Goal: Task Accomplishment & Management: Complete application form

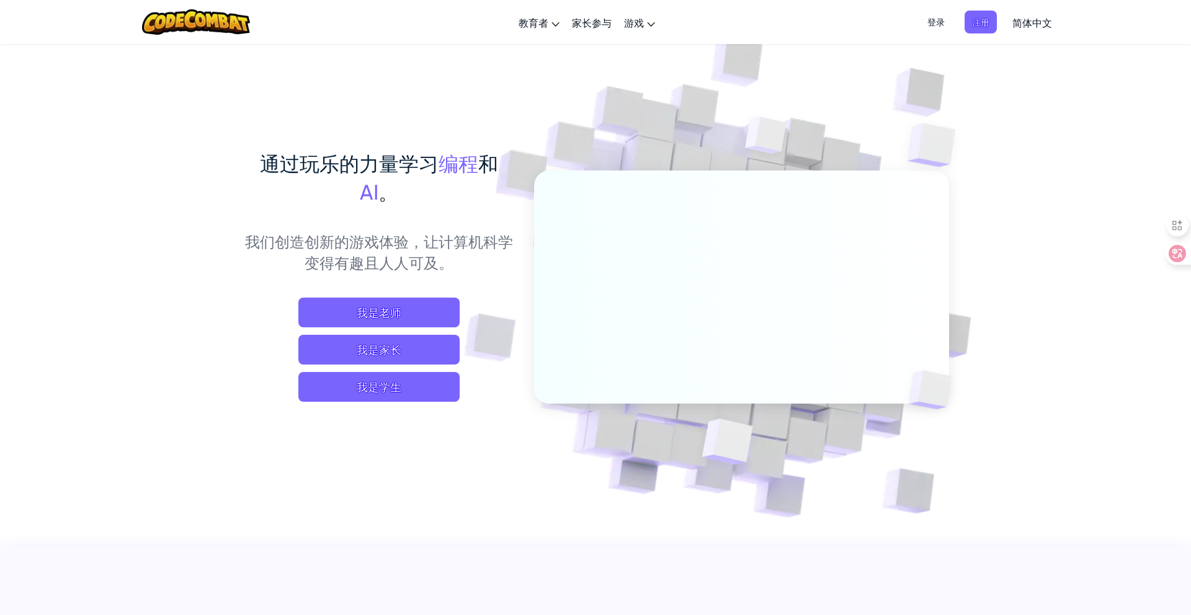
click at [421, 388] on span "我是学生" at bounding box center [378, 387] width 161 height 30
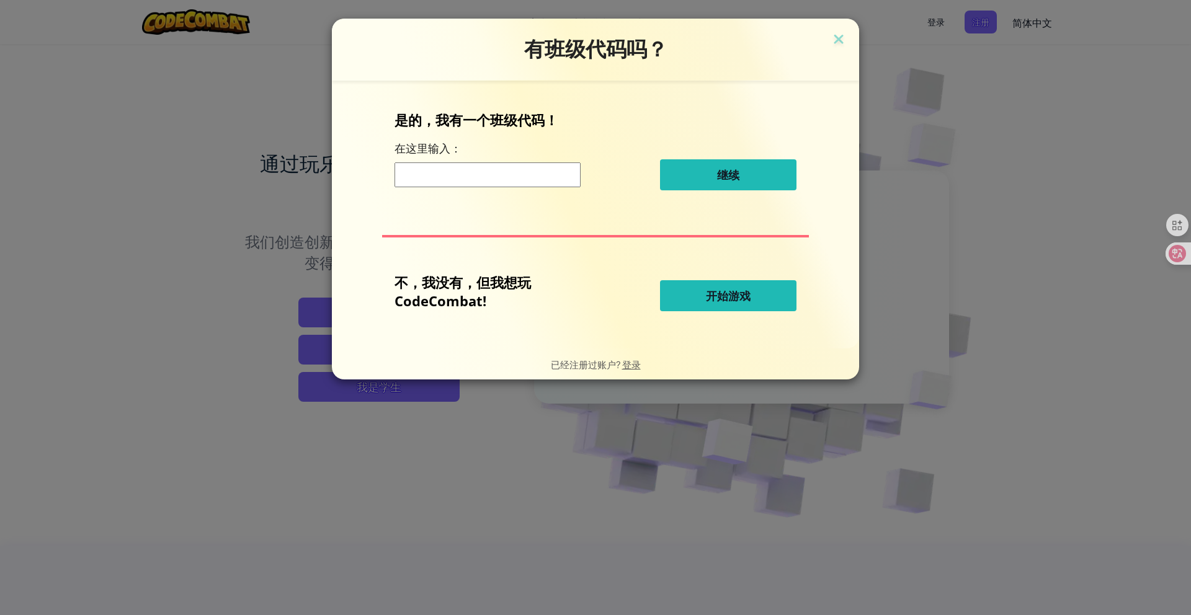
click at [477, 181] on input at bounding box center [488, 175] width 186 height 25
click at [738, 297] on span "开始游戏" at bounding box center [728, 295] width 45 height 15
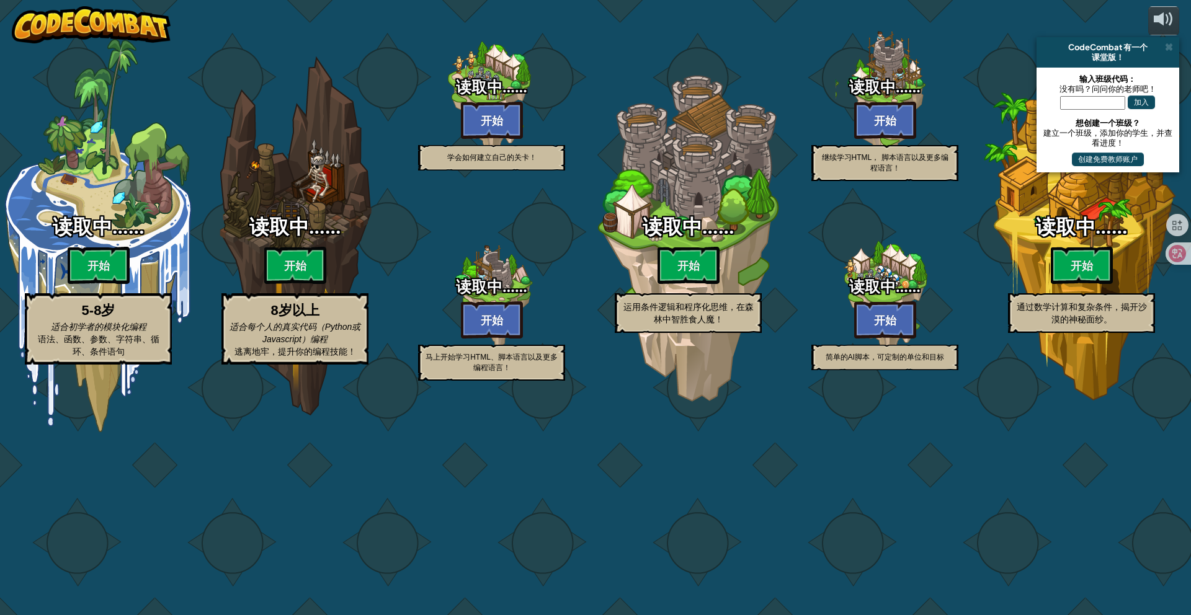
select select "zh-[PERSON_NAME]"
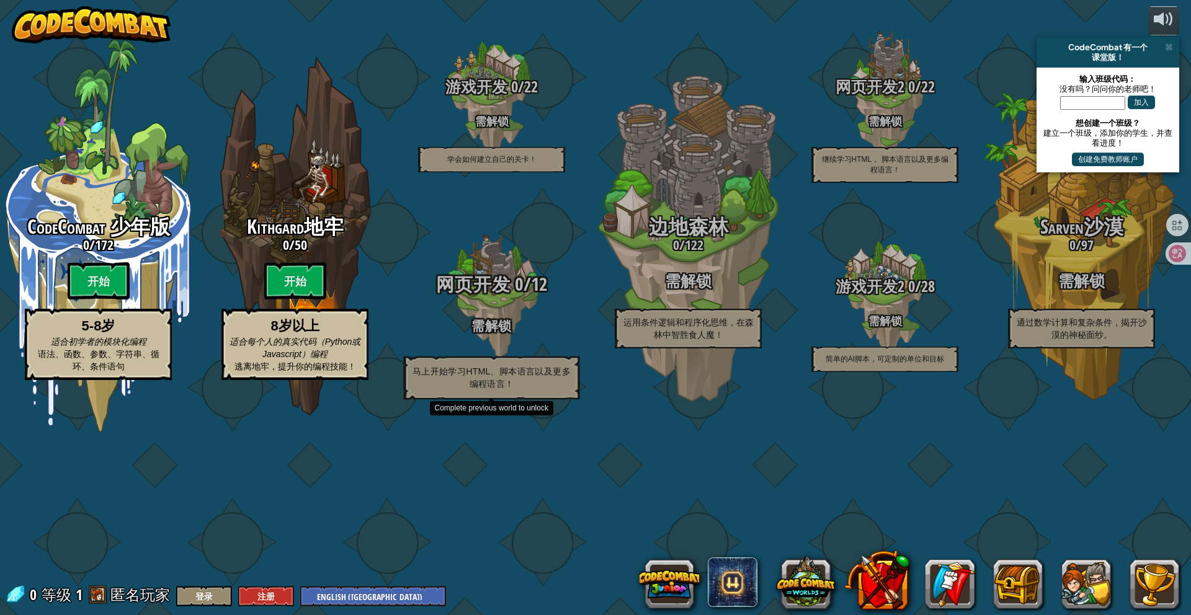
click at [492, 297] on span "网页开发" at bounding box center [473, 284] width 74 height 25
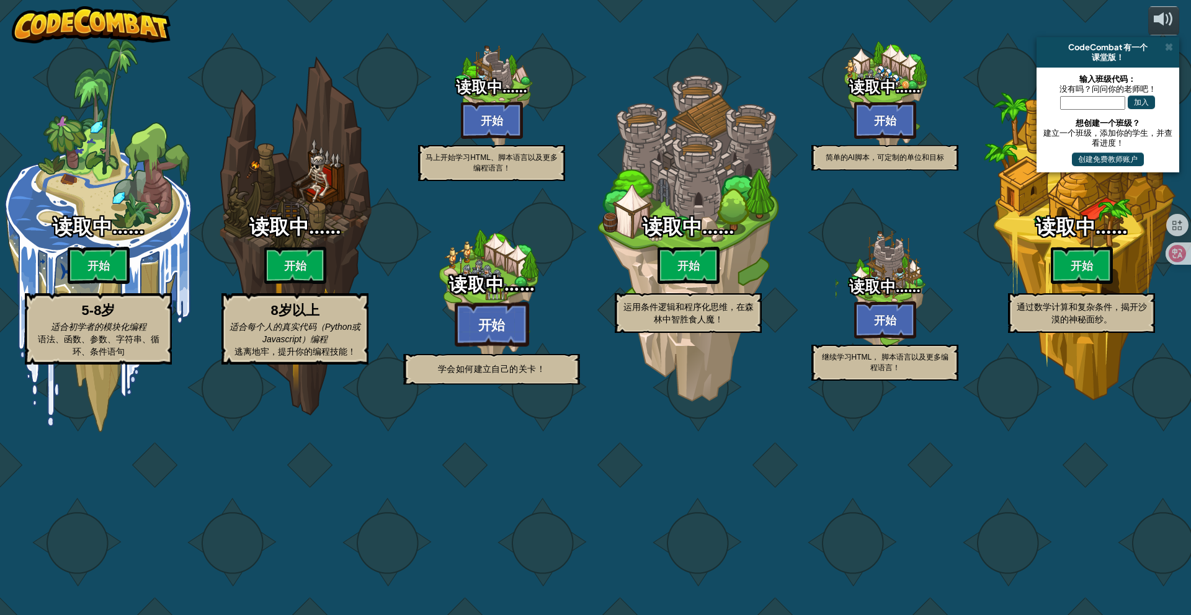
select select "zh-[PERSON_NAME]"
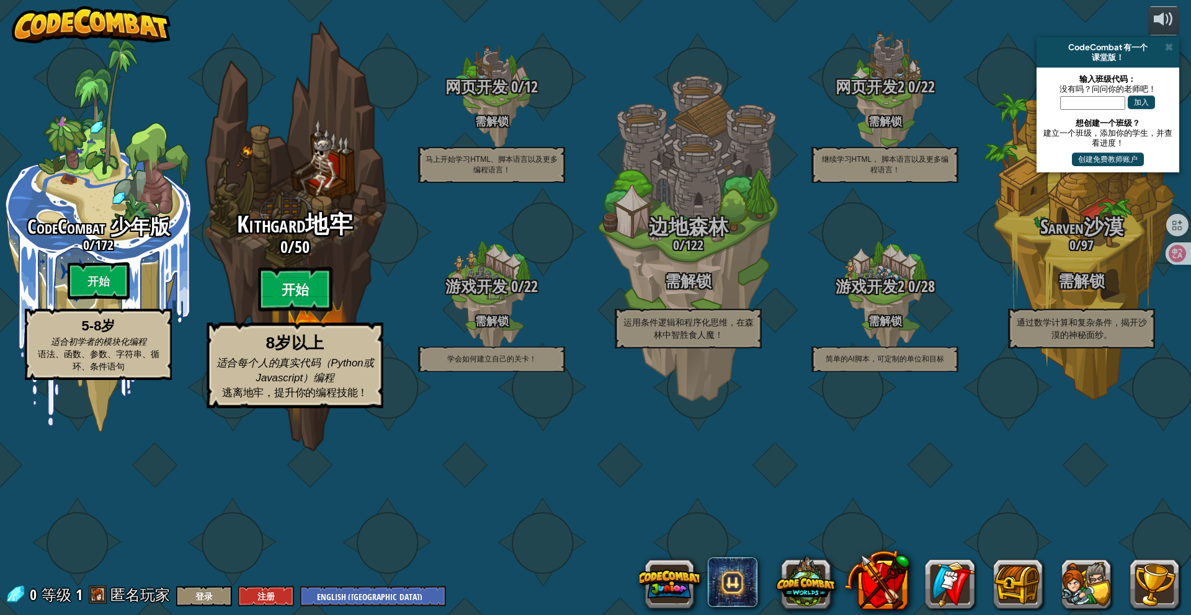
click at [293, 312] on btn "开始" at bounding box center [295, 289] width 74 height 45
select select "zh-[PERSON_NAME]"
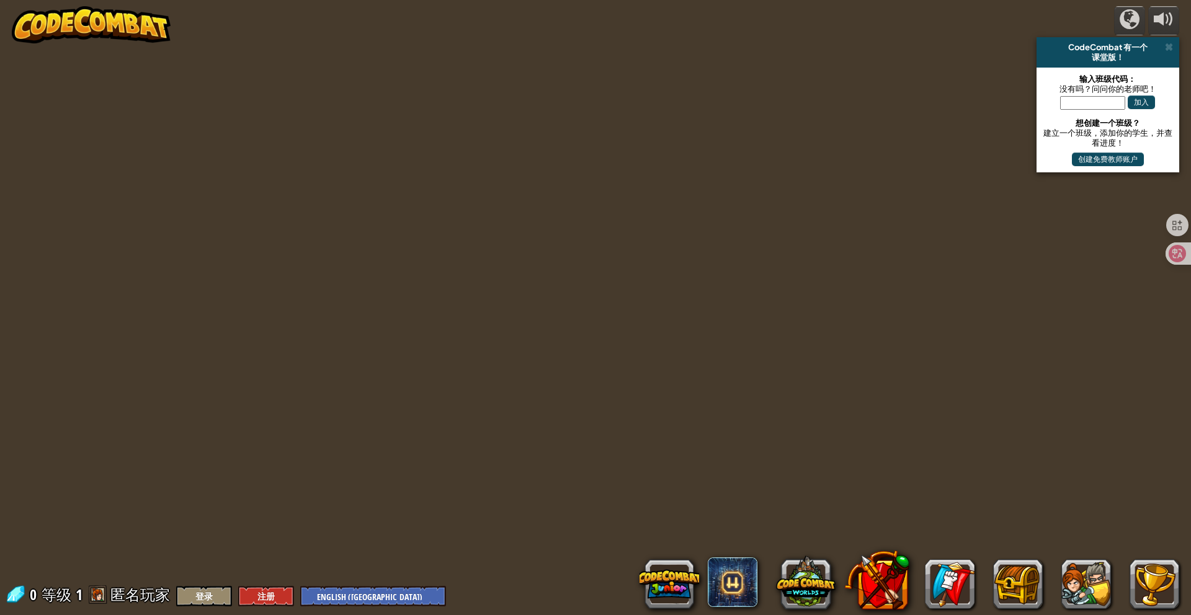
select select "zh-[PERSON_NAME]"
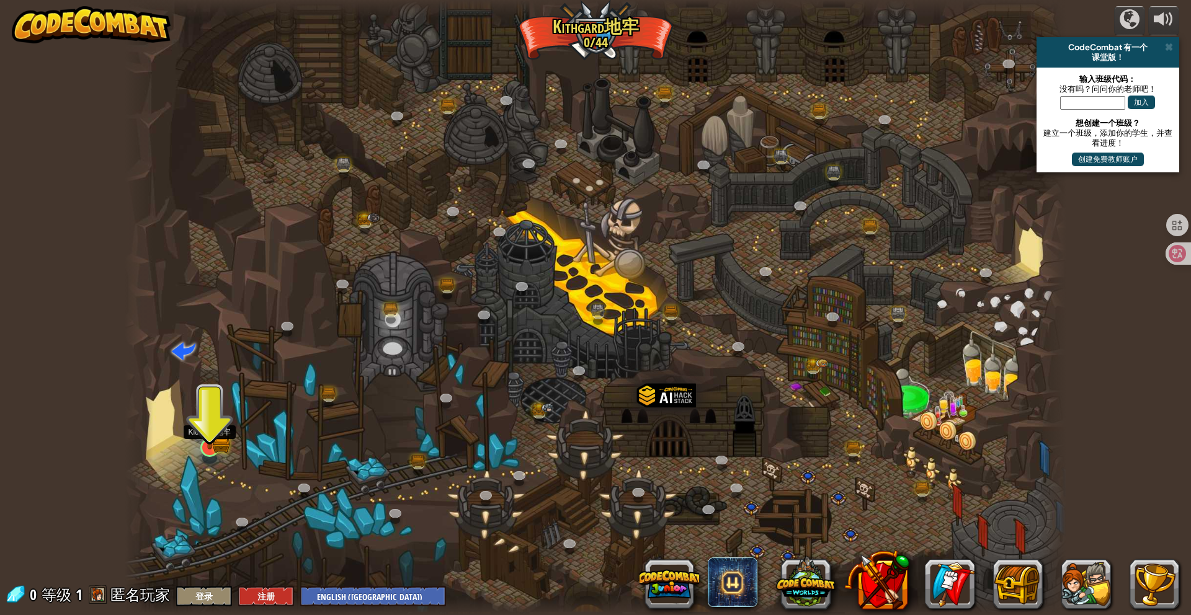
click at [221, 447] on img at bounding box center [209, 421] width 25 height 56
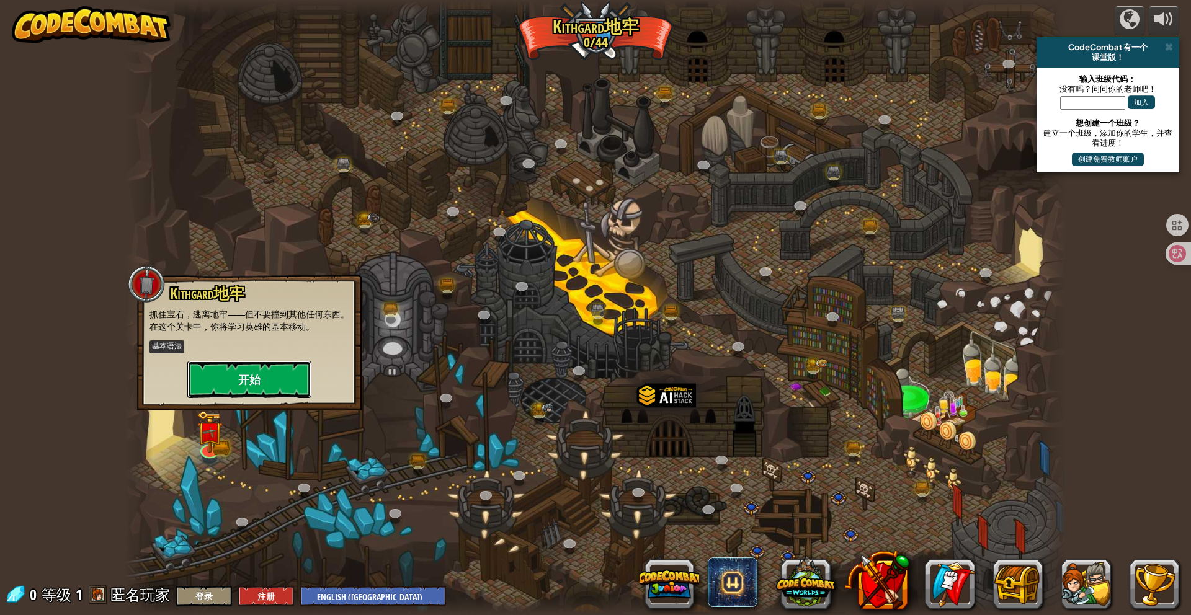
click at [263, 382] on button "开始" at bounding box center [249, 379] width 124 height 37
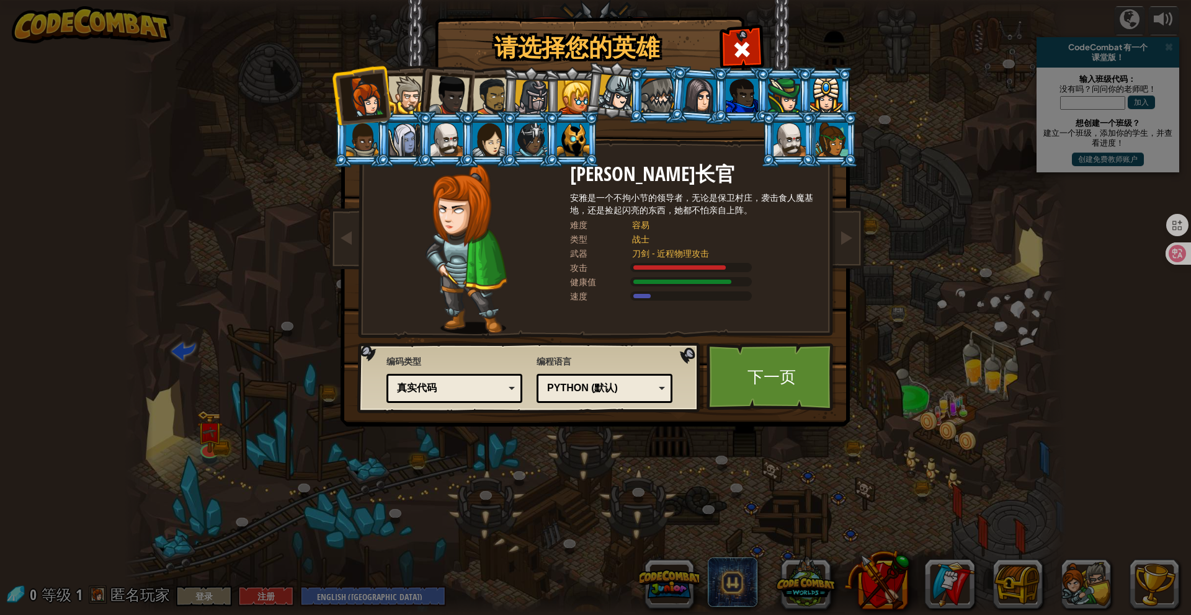
click at [470, 398] on div "真实代码" at bounding box center [455, 388] width 120 height 19
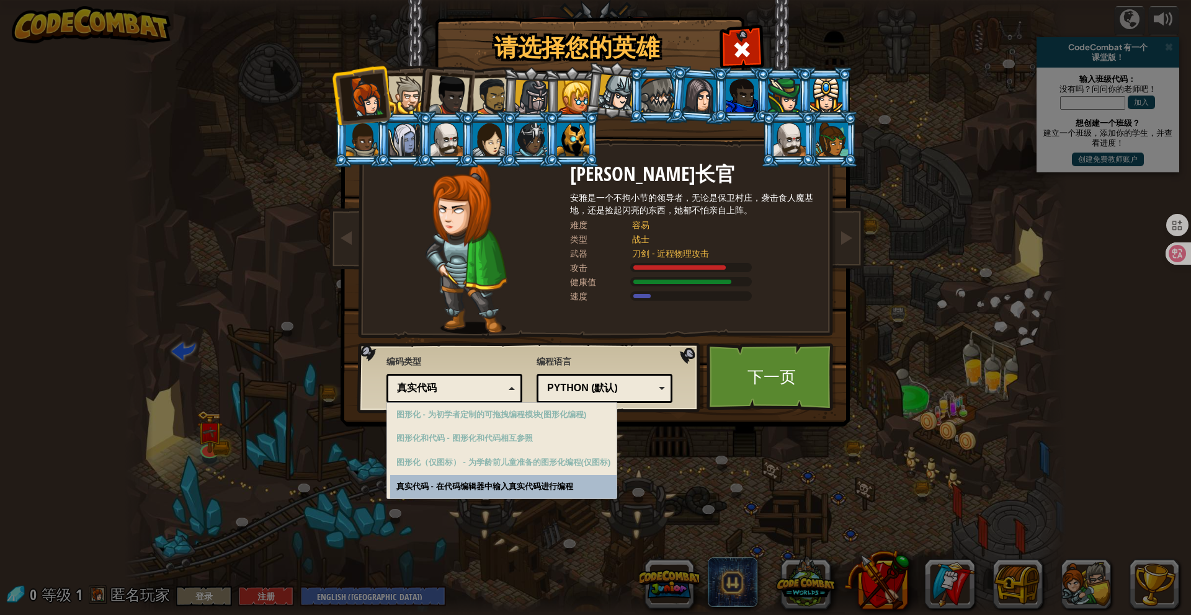
click at [470, 397] on div "真实代码" at bounding box center [455, 388] width 120 height 19
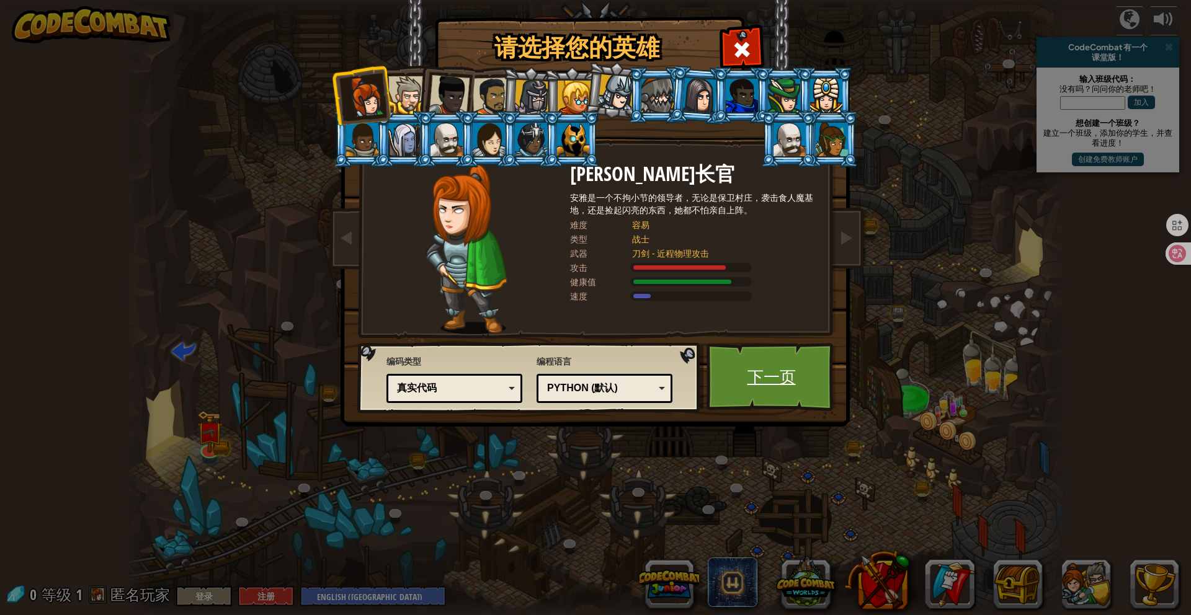
click at [760, 383] on link "下一页" at bounding box center [772, 377] width 130 height 68
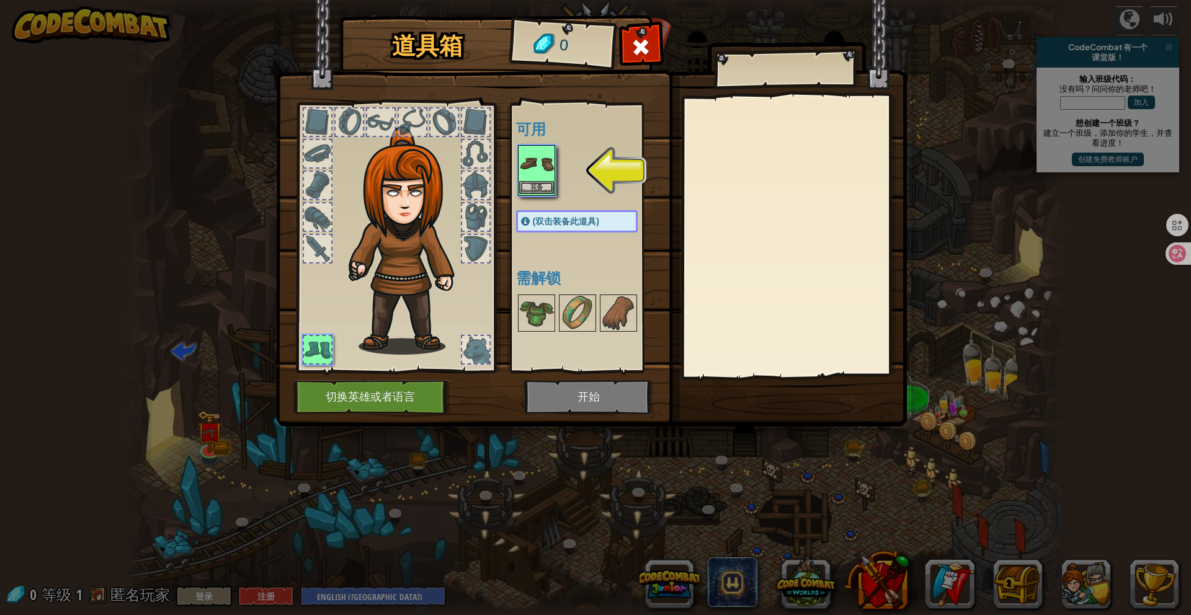
click at [542, 169] on img at bounding box center [536, 163] width 35 height 35
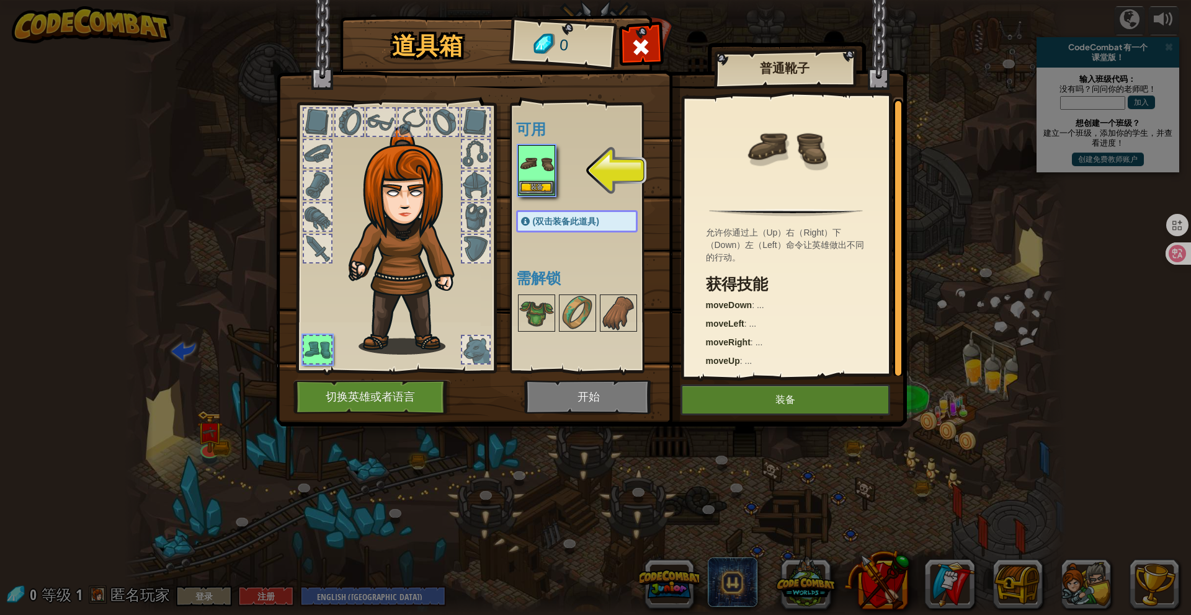
click at [542, 169] on img at bounding box center [536, 163] width 35 height 35
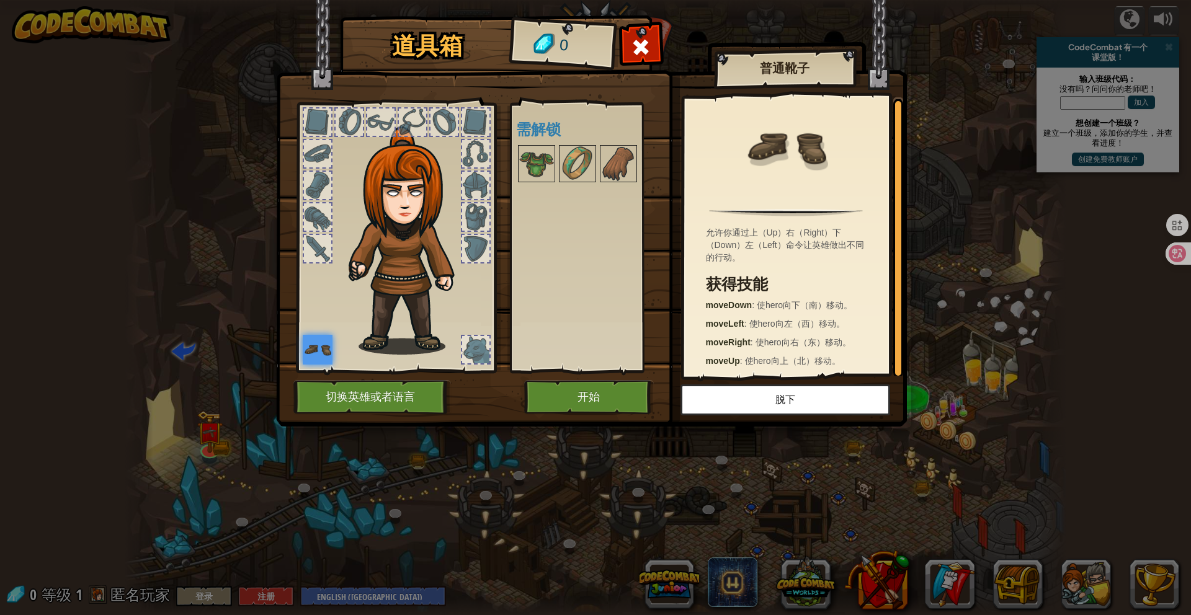
scroll to position [4, 0]
click at [579, 416] on img at bounding box center [591, 201] width 631 height 450
click at [581, 401] on button "开始" at bounding box center [589, 397] width 130 height 34
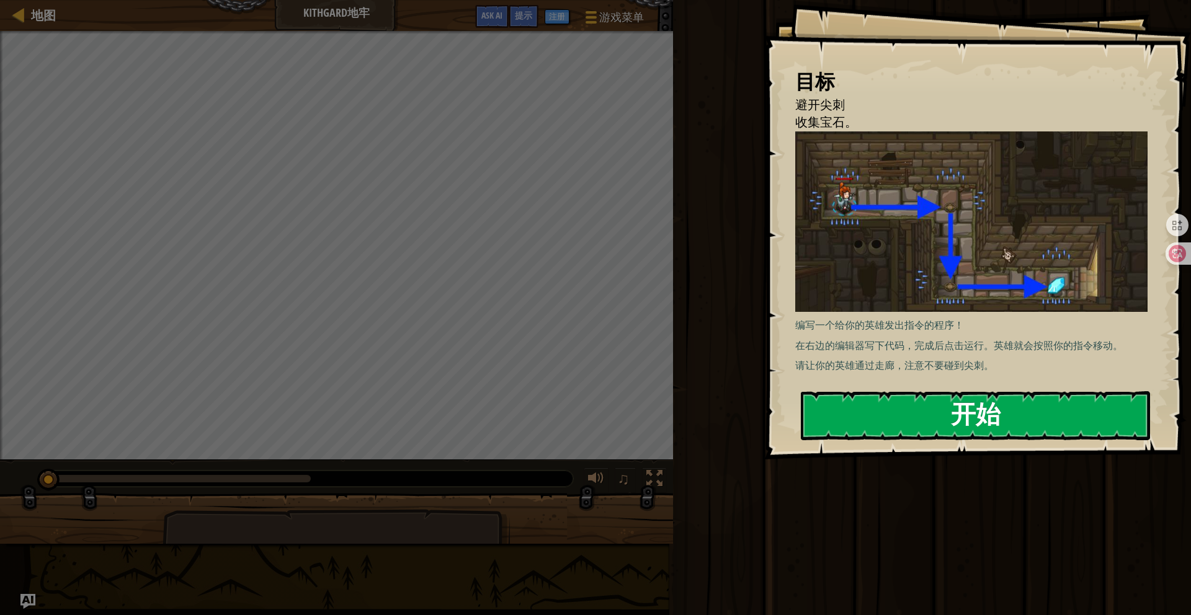
click at [908, 421] on button "开始" at bounding box center [975, 415] width 349 height 49
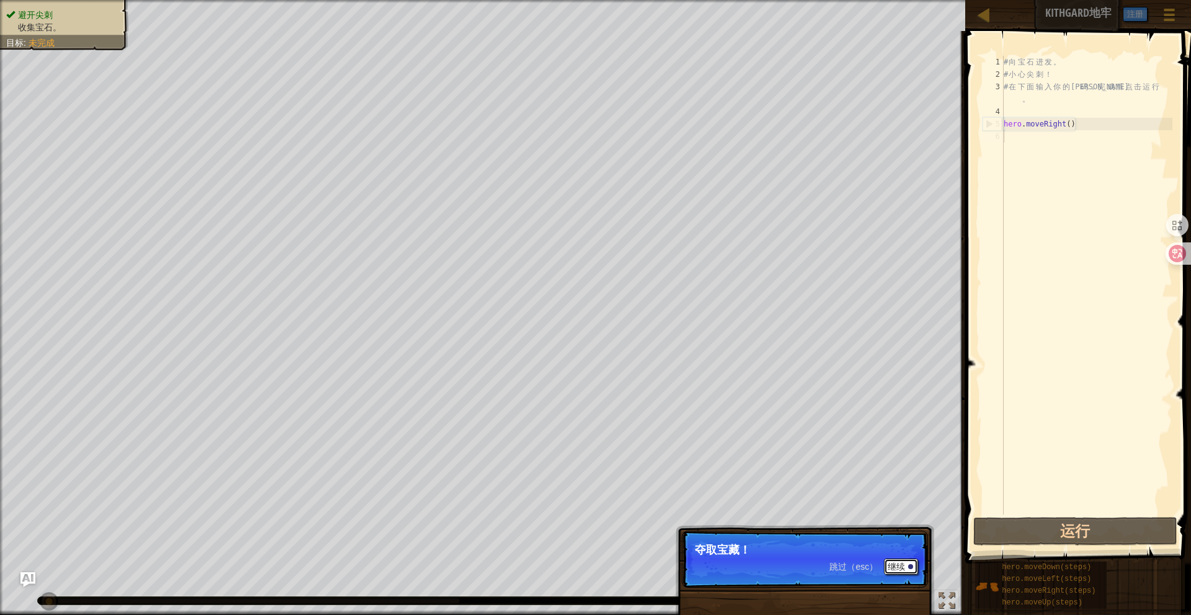
click at [899, 569] on button "继续" at bounding box center [901, 567] width 34 height 16
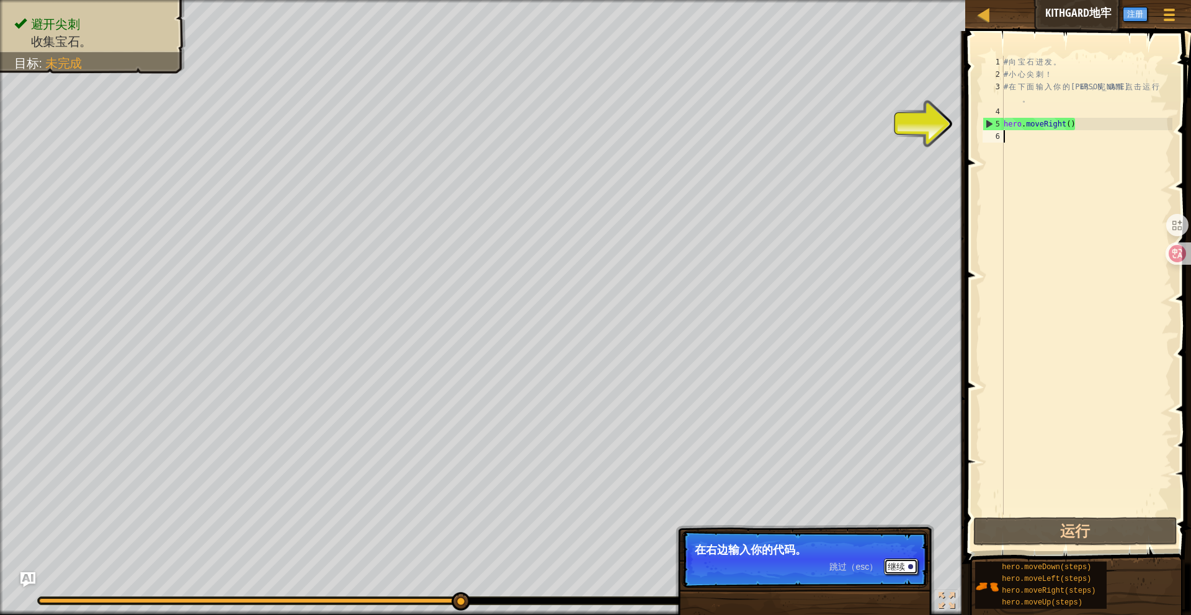
click at [900, 568] on button "继续" at bounding box center [901, 567] width 34 height 16
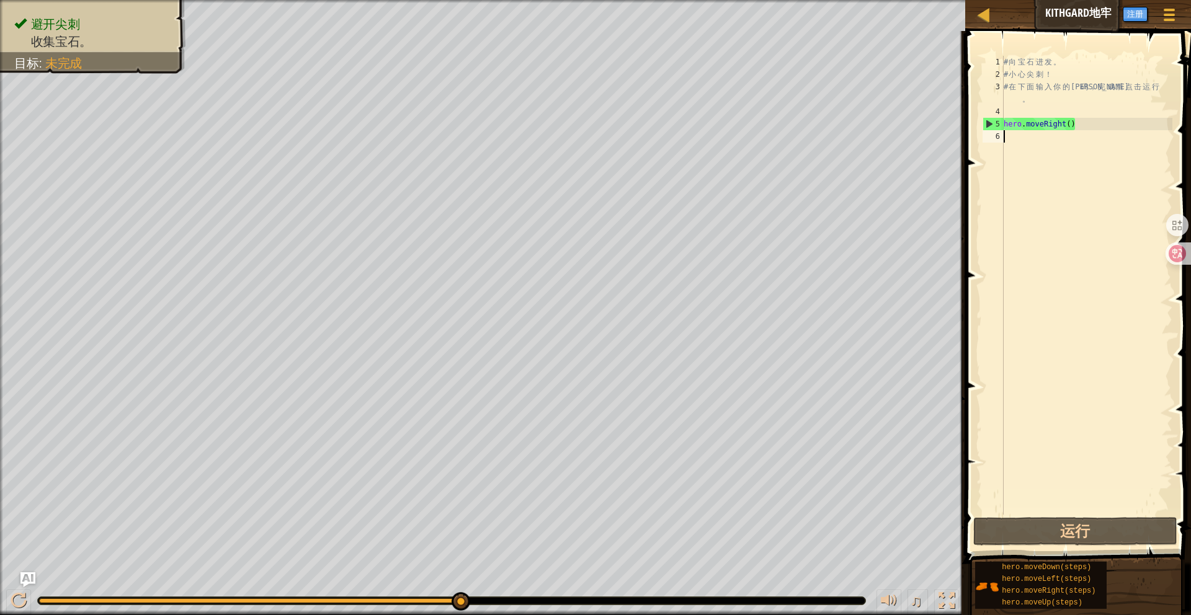
click at [1035, 149] on div "# 向 宝 石 进 发 。 # 小 心 尖 刺 ！ # 在 下 面 输 入 你 的 代 码 ， 完 成 后 点 击 运 行 。 hero . moveRigh…" at bounding box center [1086, 298] width 171 height 484
click at [1032, 138] on div "# 向 宝 石 进 发 。 # 小 心 尖 刺 ！ # 在 下 面 输 入 你 的 代 码 ， 完 成 后 点 击 运 行 。 hero . moveRigh…" at bounding box center [1086, 298] width 171 height 484
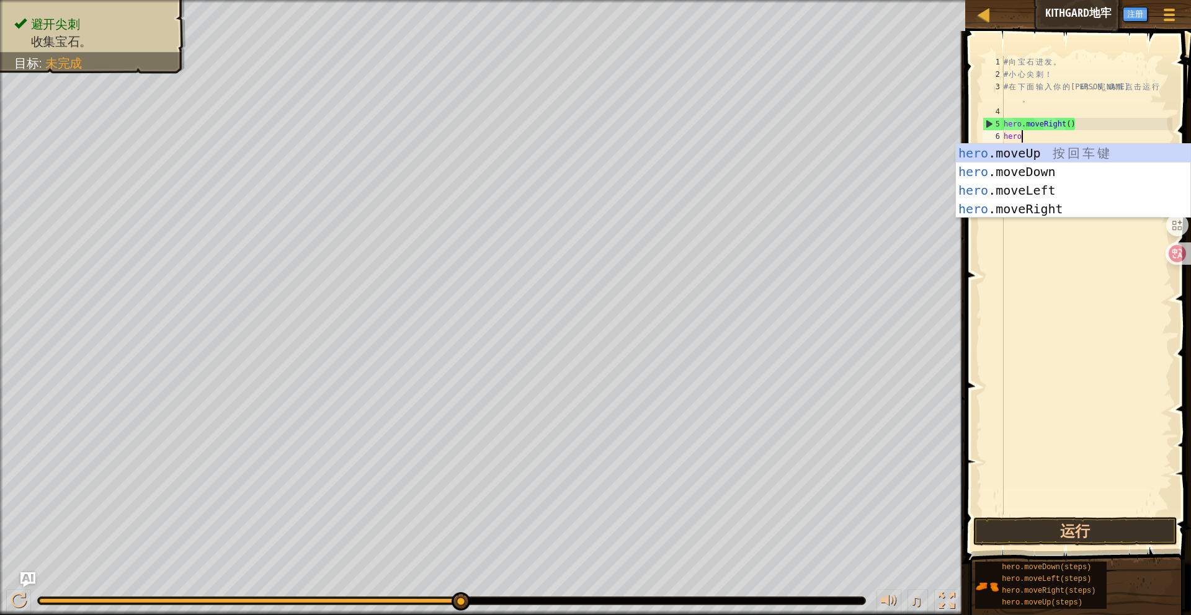
type textarea "hero."
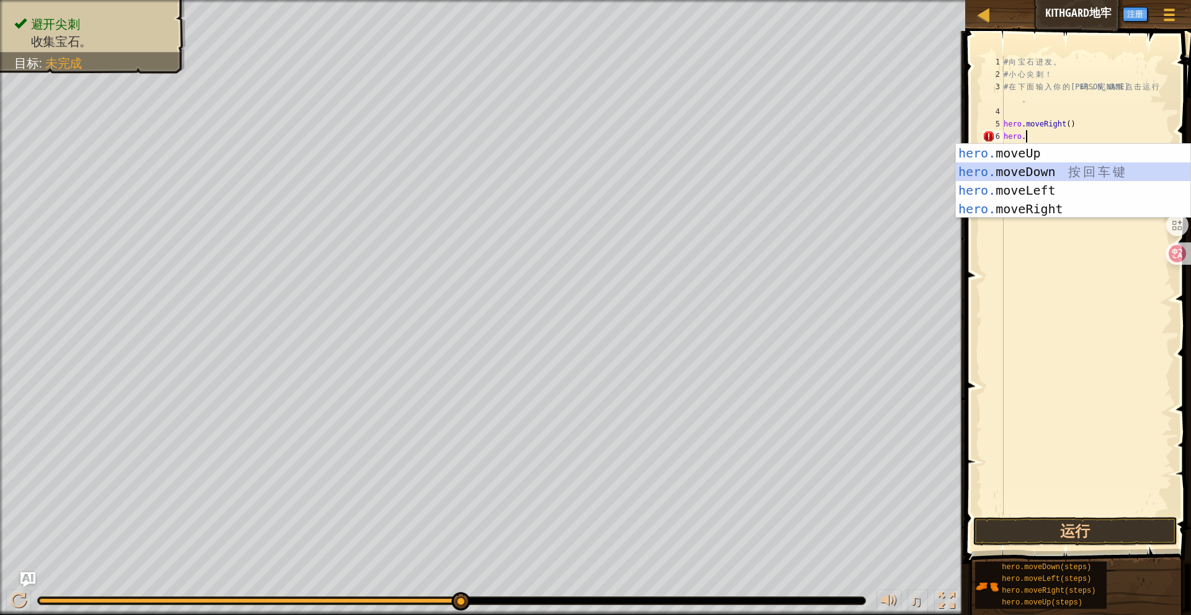
scroll to position [6, 0]
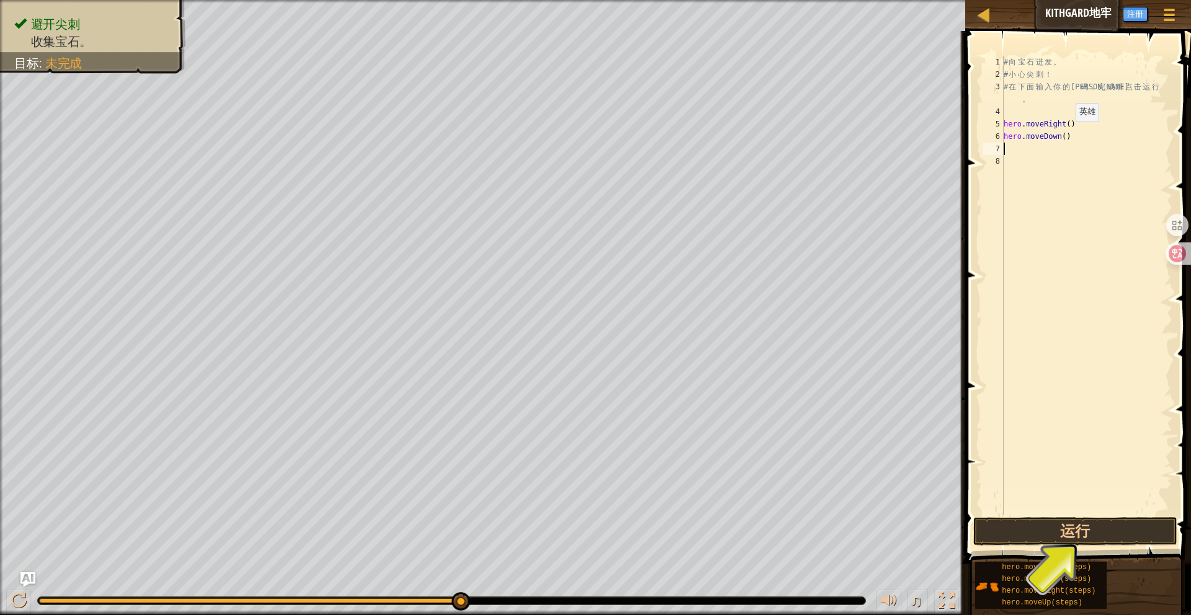
click at [1066, 135] on div "# 向 宝 石 进 发 。 # 小 心 尖 刺 ！ # 在 下 面 输 入 你 的 代 码 ， 完 成 后 点 击 运 行 。 hero . moveRigh…" at bounding box center [1086, 298] width 171 height 484
type textarea "hero.moveDown()"
click at [1021, 529] on button "运行" at bounding box center [1075, 531] width 205 height 29
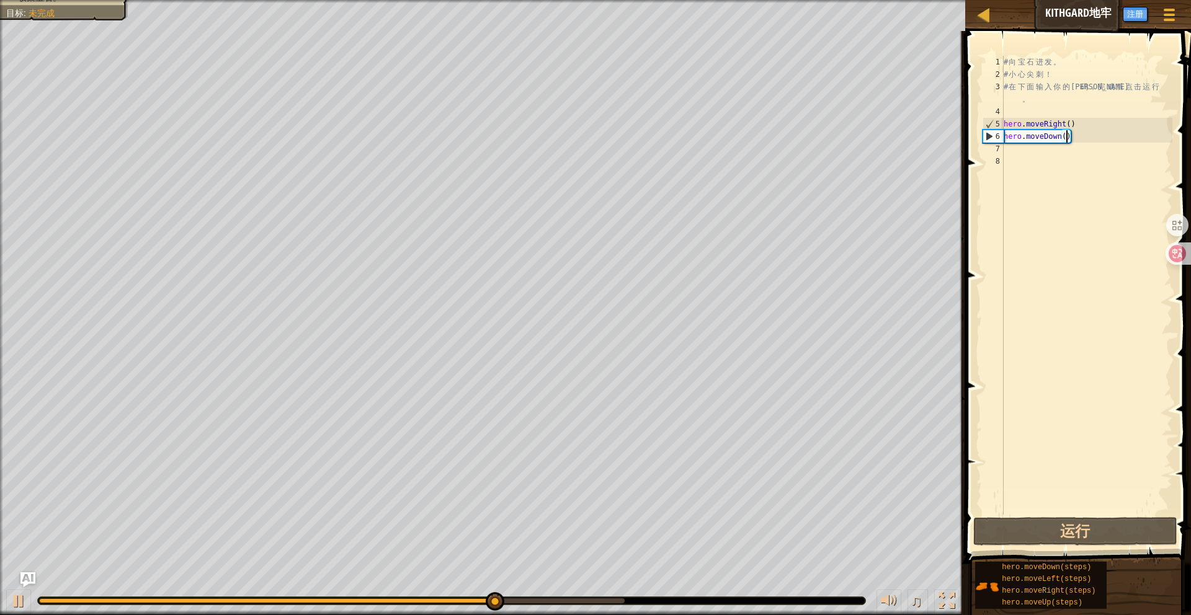
click at [1084, 139] on div "# 向 宝 石 进 发 。 # 小 心 尖 刺 ！ # 在 下 面 输 入 你 的 代 码 ， 完 成 后 点 击 运 行 。 hero . moveRigh…" at bounding box center [1086, 298] width 171 height 484
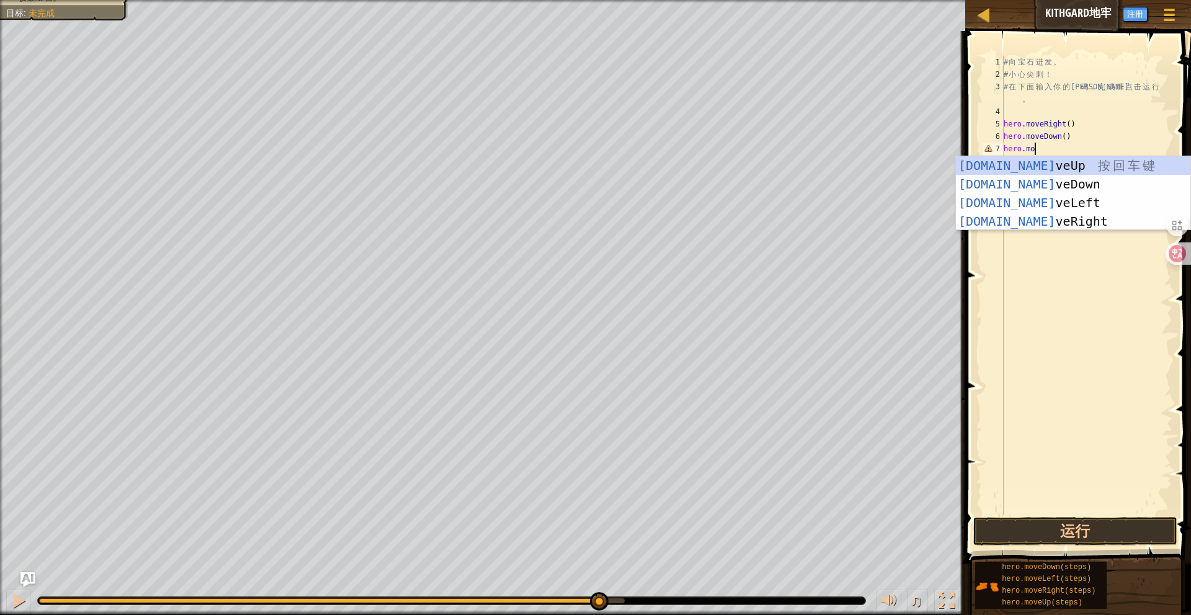
scroll to position [6, 2]
type textarea "hero.move"
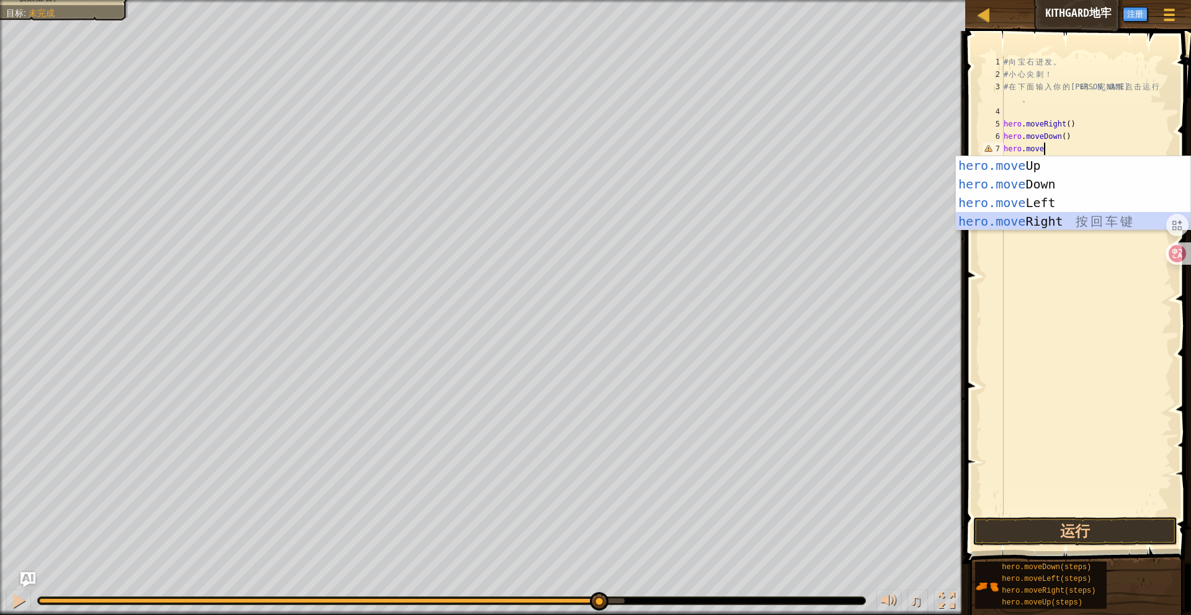
scroll to position [6, 0]
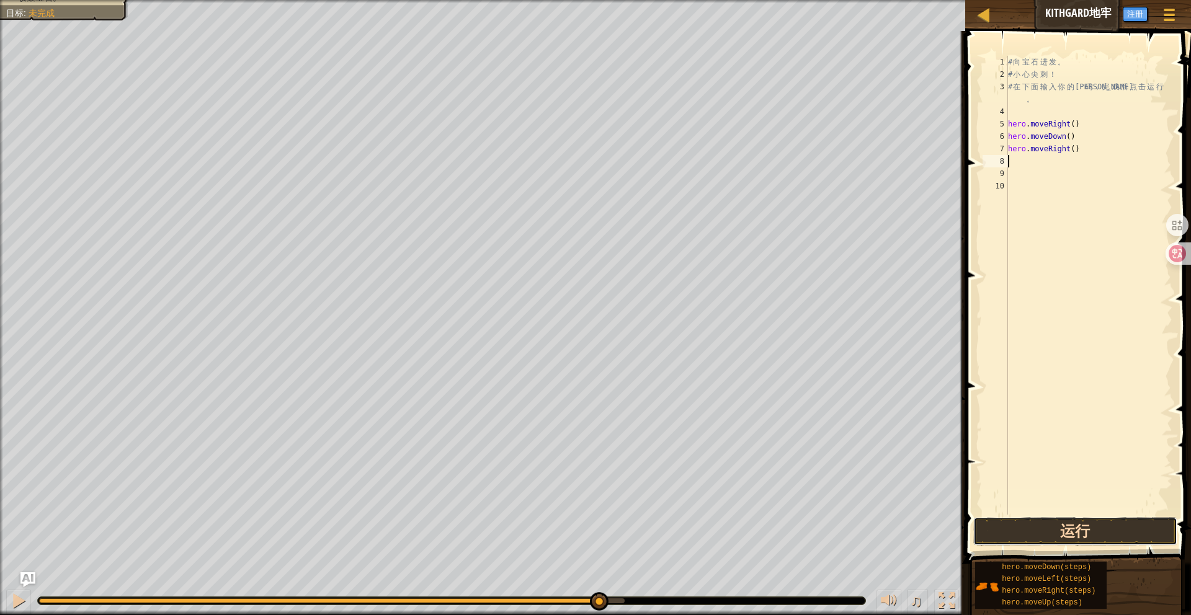
click at [1032, 524] on button "运行" at bounding box center [1075, 531] width 205 height 29
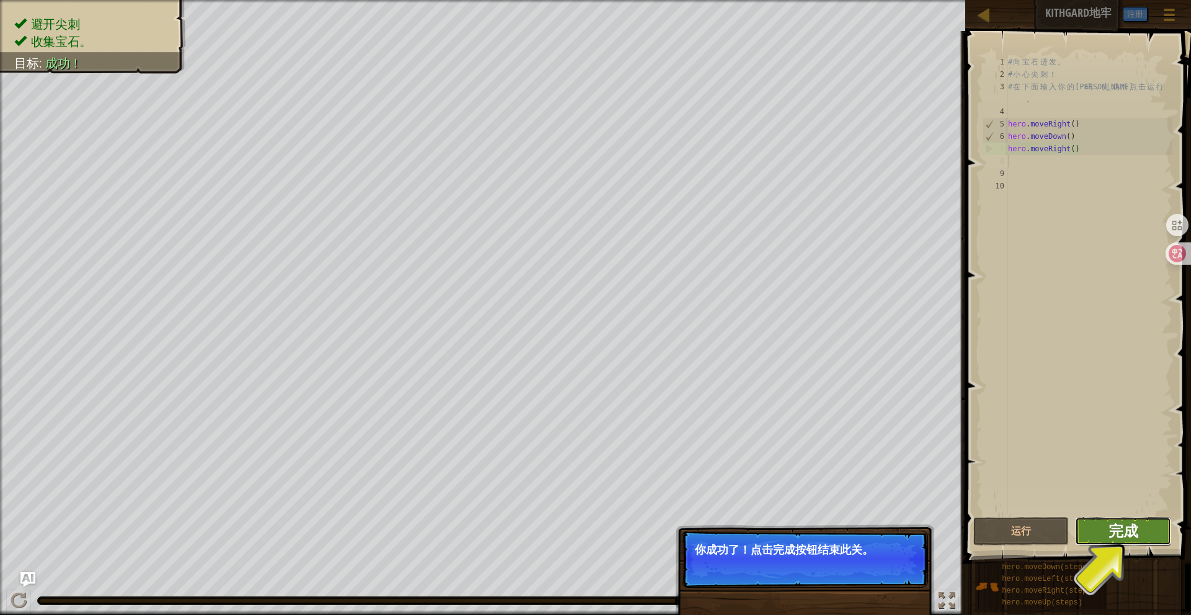
click at [1130, 538] on span "完成" at bounding box center [1124, 531] width 30 height 20
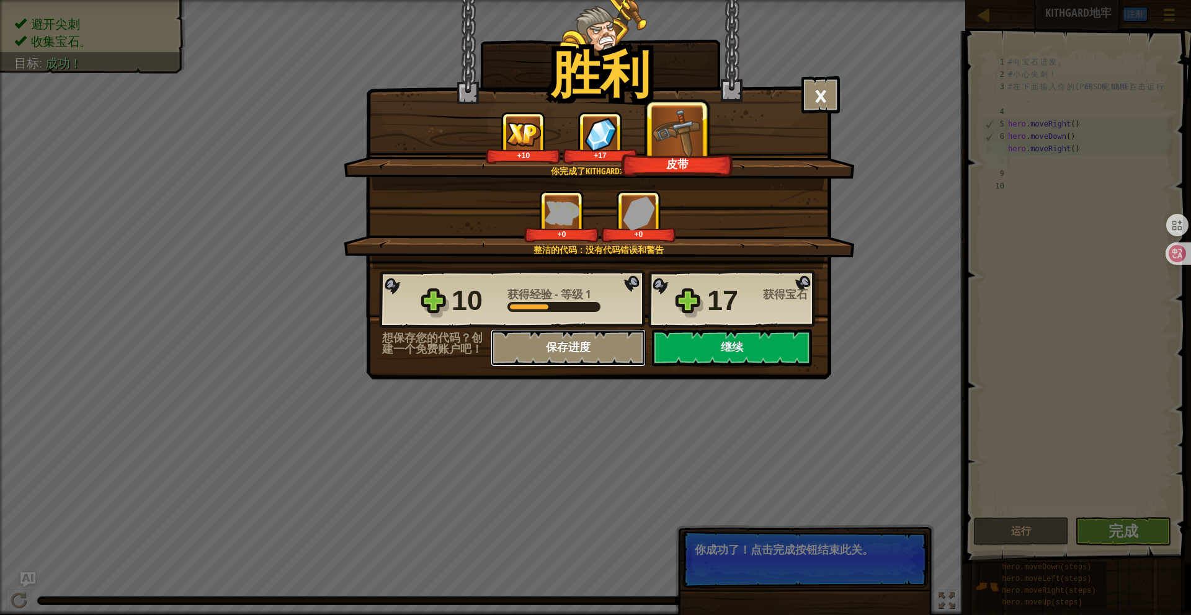
click at [589, 346] on button "保存进度" at bounding box center [568, 347] width 155 height 37
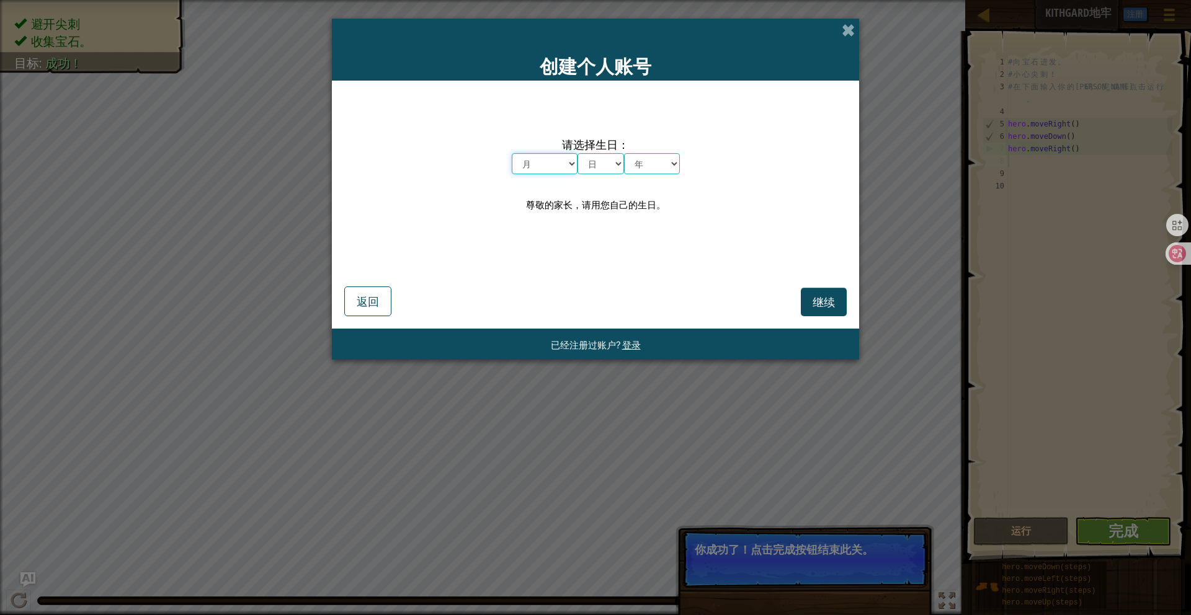
click at [557, 160] on select "月 一月 二月 三月 四月 五月 六月 七月 八月 九月 十月 十一月 十二月" at bounding box center [545, 163] width 66 height 21
select select "2"
click at [602, 158] on select "日 1 2 3 4 5 6 7 8 9 10 11 12 13 14 15 16 17 18 19 20 21 22 23 24 25 26 27 28 29…" at bounding box center [601, 163] width 47 height 21
select select "26"
click at [654, 164] on select "年 2025 2024 2023 2022 2021 2020 2019 2018 2017 2016 2015 2014 2013 2012 2011 20…" at bounding box center [652, 163] width 56 height 21
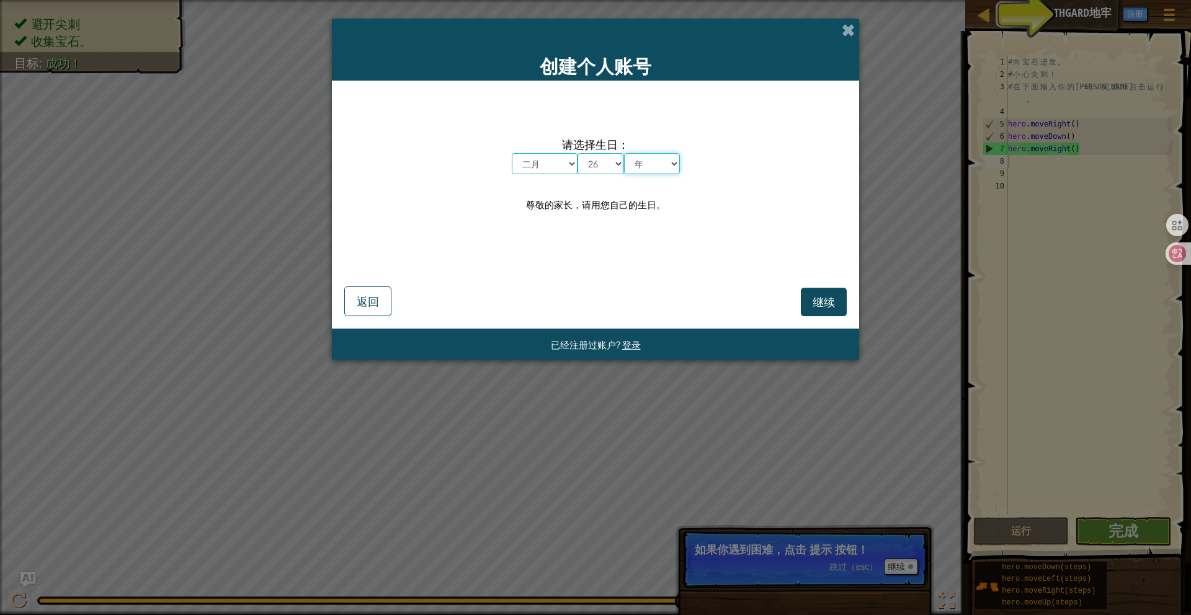
select select "2006"
click at [815, 298] on span "继续" at bounding box center [824, 302] width 22 height 14
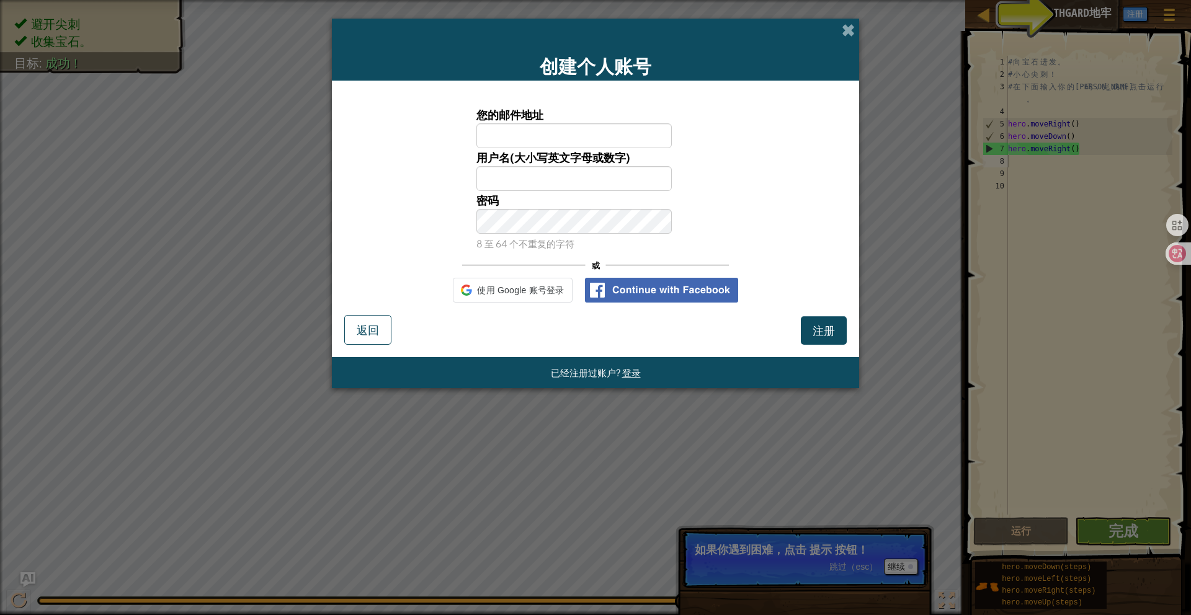
click at [520, 124] on input "您的邮件地址" at bounding box center [574, 135] width 196 height 25
type input "[EMAIL_ADDRESS][DOMAIN_NAME]"
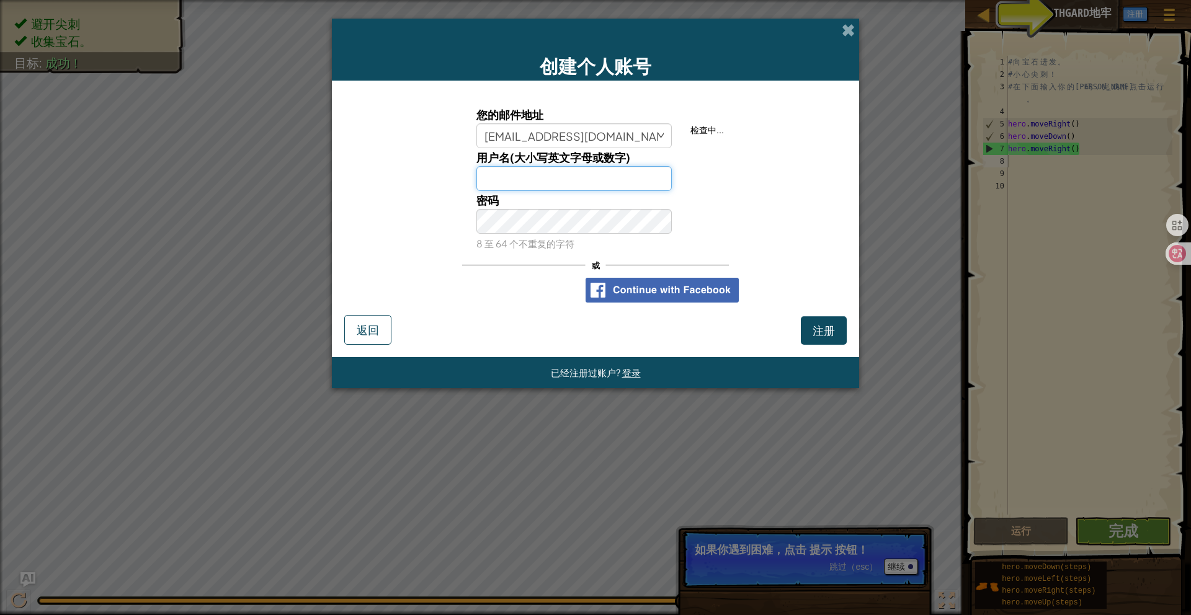
click at [579, 184] on input "用户名(大小写英文字母或数字)" at bounding box center [574, 178] width 196 height 25
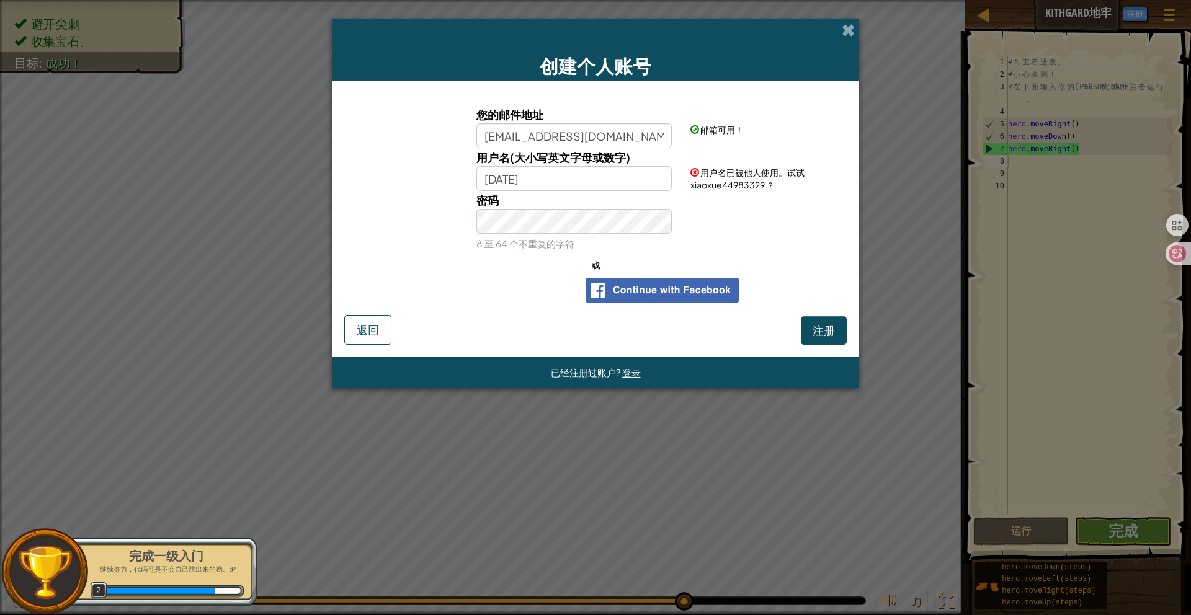
click at [708, 189] on span "用户名已被他人使用。试试 xiaoxue44983329 ？" at bounding box center [747, 179] width 114 height 24
click at [538, 189] on input "[DATE]" at bounding box center [574, 178] width 196 height 25
type input "x"
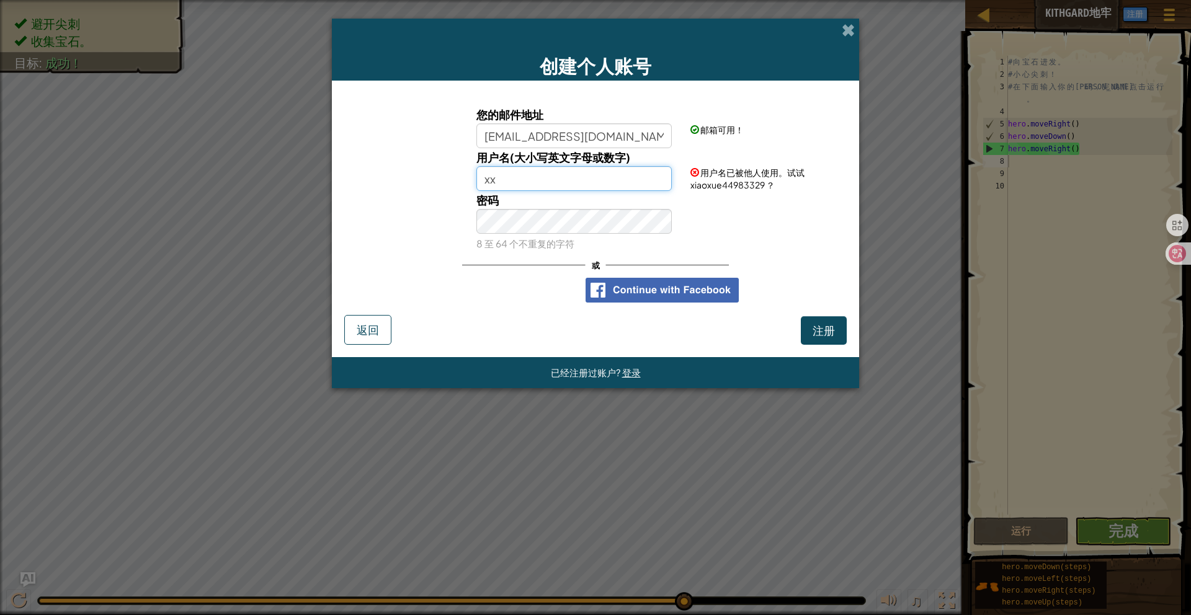
click at [801, 316] on button "注册" at bounding box center [824, 330] width 46 height 29
click at [578, 183] on input "xx" at bounding box center [574, 178] width 196 height 25
type input "x"
click at [553, 181] on input "xzq" at bounding box center [574, 178] width 196 height 25
click at [801, 316] on button "注册" at bounding box center [824, 330] width 46 height 29
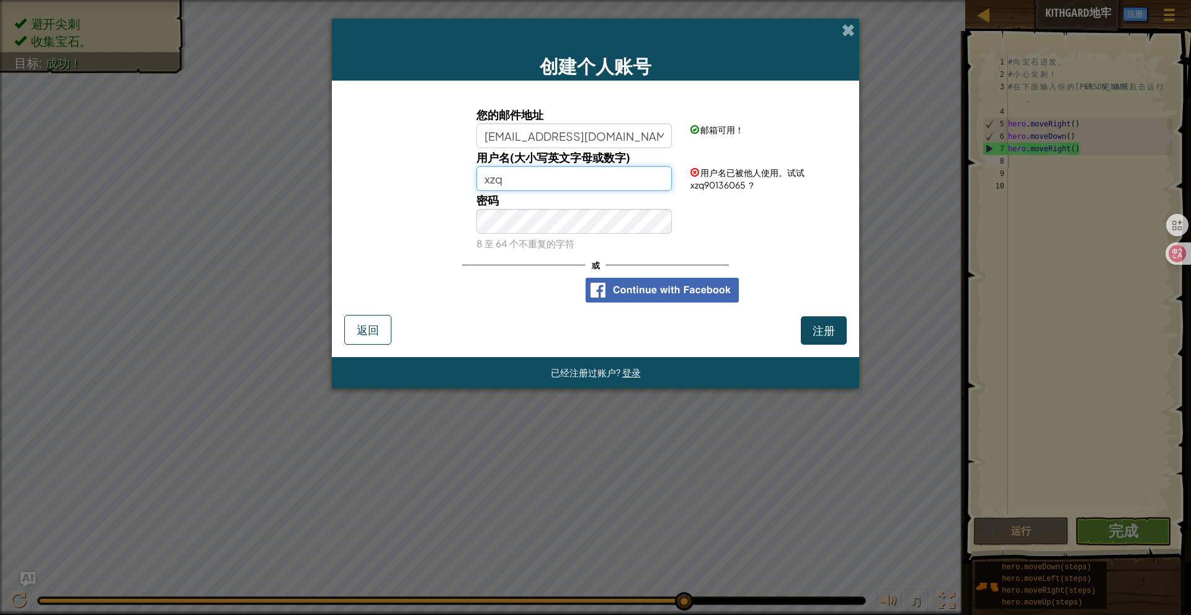
click at [540, 187] on input "xzq" at bounding box center [574, 178] width 196 height 25
click at [486, 184] on input "xzq" at bounding box center [574, 178] width 196 height 25
click at [533, 181] on input "dzyxzq" at bounding box center [574, 178] width 196 height 25
type input "dzyxzq"
click at [801, 316] on button "注册" at bounding box center [824, 330] width 46 height 29
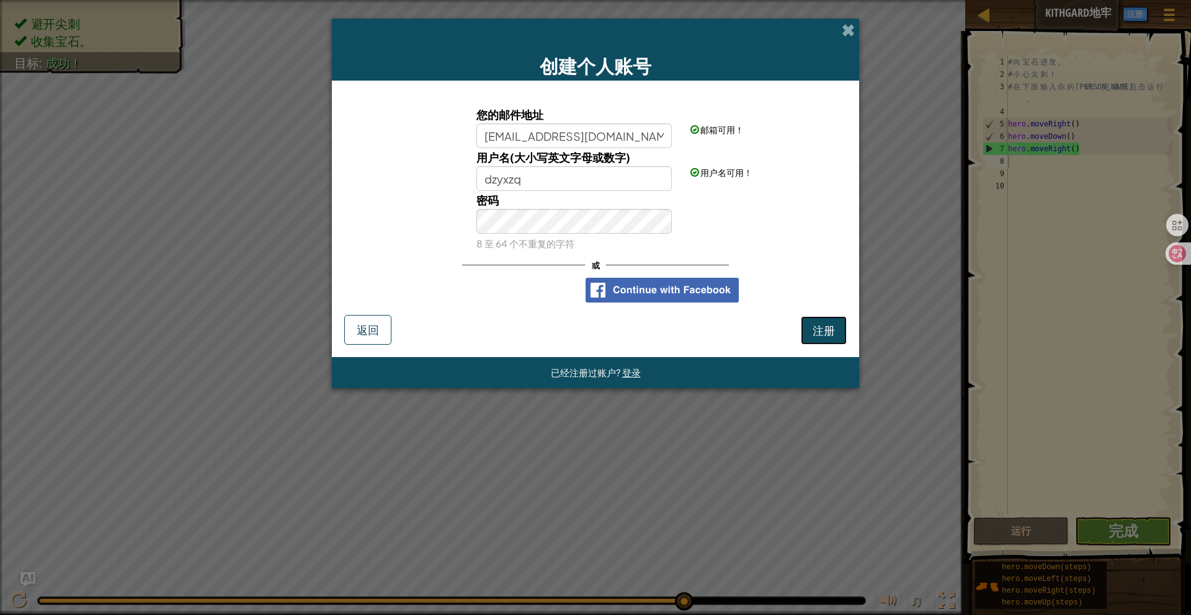
click at [821, 334] on button "注册" at bounding box center [824, 330] width 46 height 29
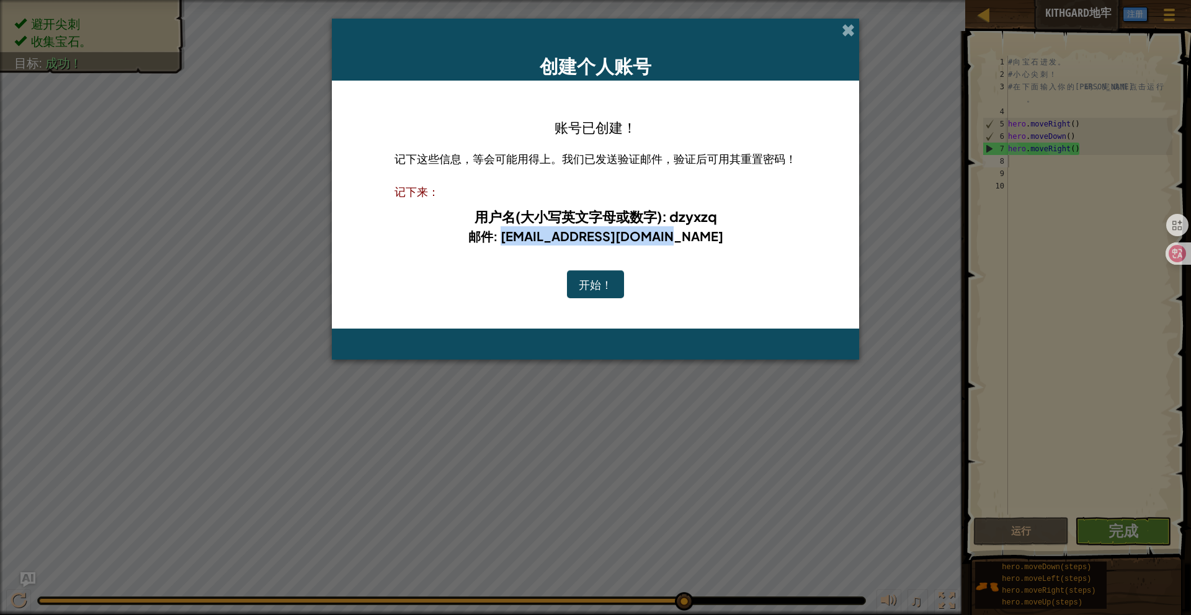
drag, startPoint x: 529, startPoint y: 234, endPoint x: 714, endPoint y: 234, distance: 184.9
click at [714, 234] on h5 "邮件 : [EMAIL_ADDRESS][DOMAIN_NAME]" at bounding box center [595, 235] width 377 height 19
copy b "[EMAIL_ADDRESS][DOMAIN_NAME]"
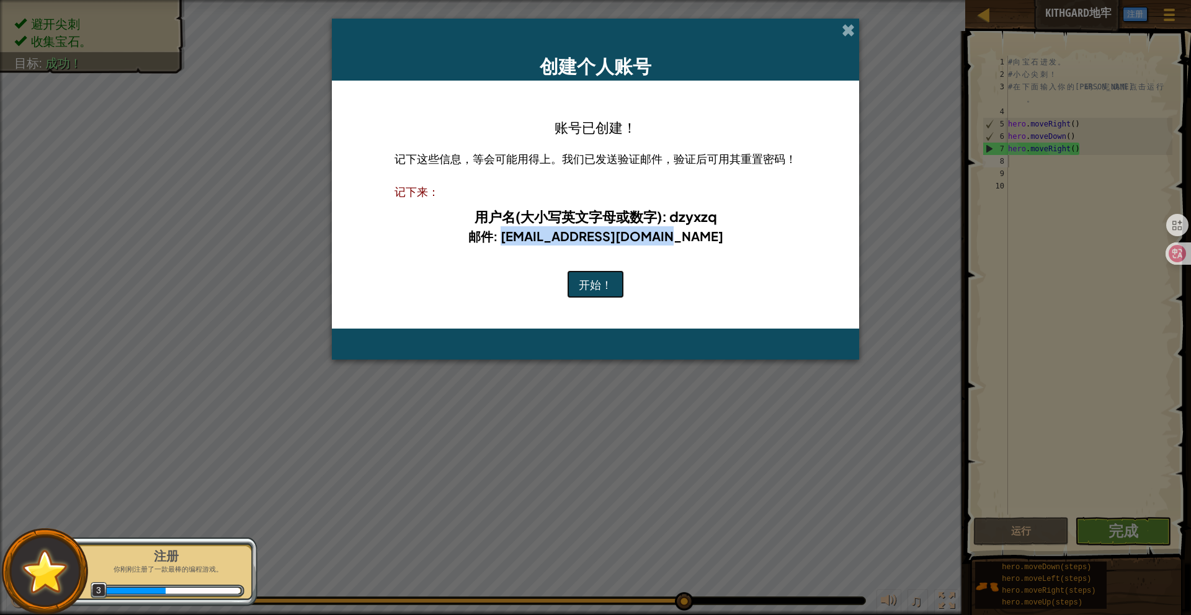
click at [597, 276] on button "开始！" at bounding box center [595, 284] width 57 height 29
click at [592, 284] on button "开始！" at bounding box center [595, 284] width 57 height 29
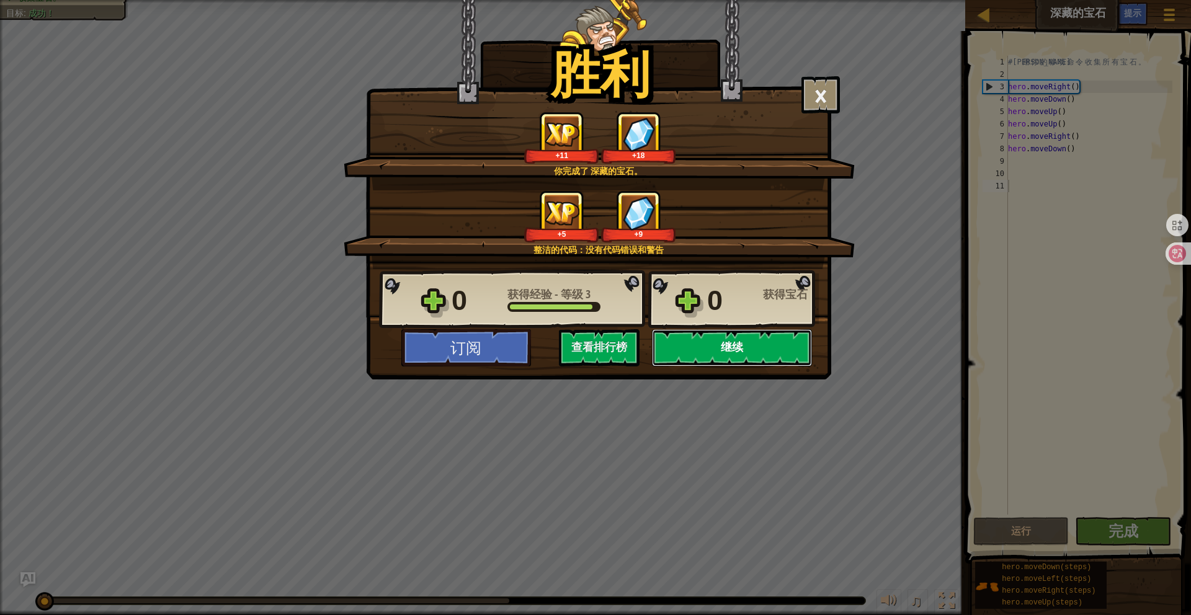
click at [718, 352] on button "继续" at bounding box center [732, 347] width 160 height 37
select select "zh-[PERSON_NAME]"
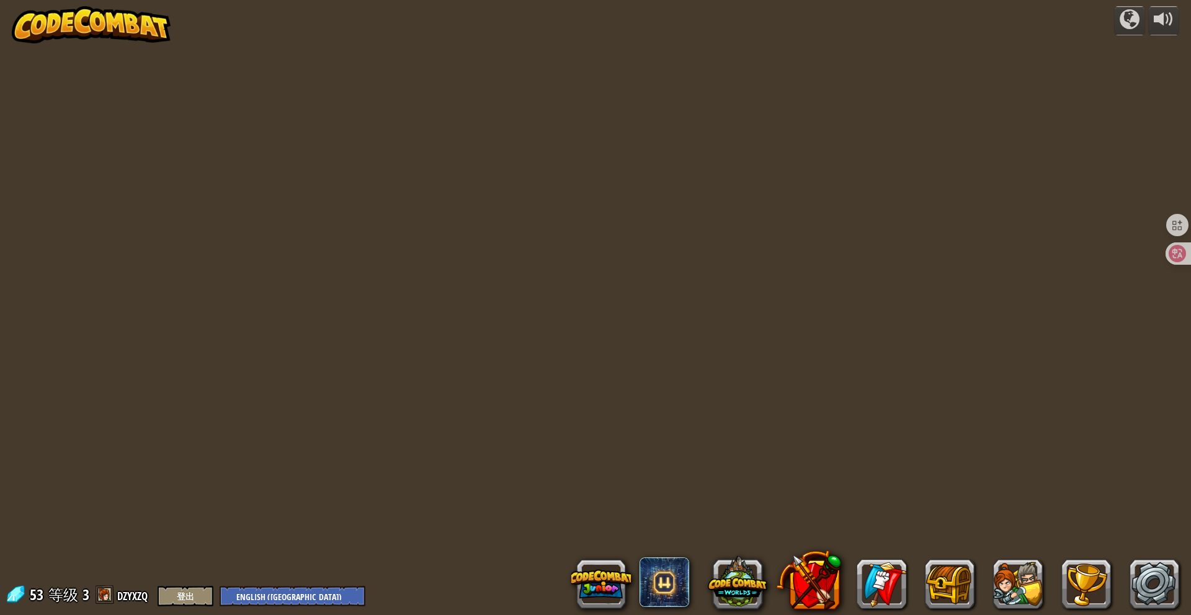
select select "zh-[PERSON_NAME]"
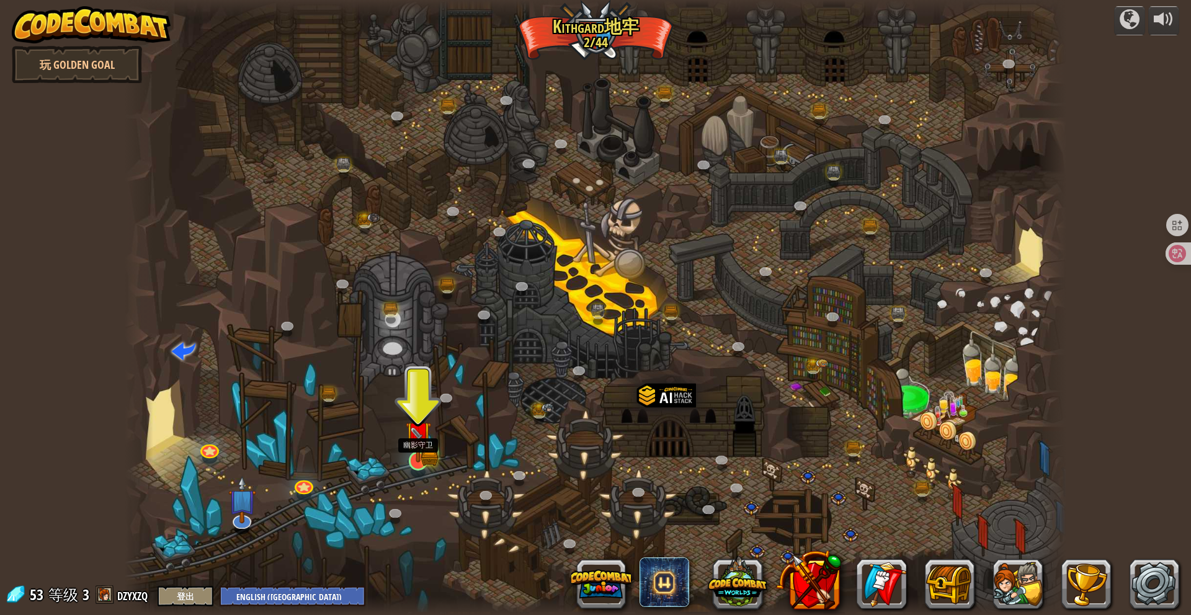
click at [411, 451] on img at bounding box center [417, 434] width 25 height 56
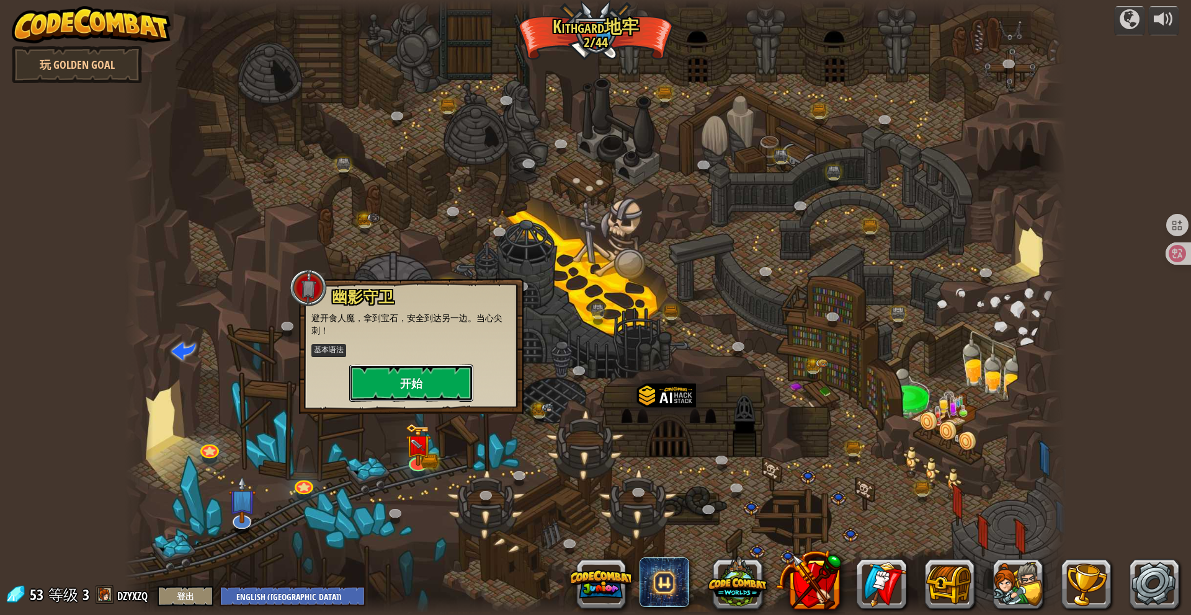
click at [427, 395] on button "开始" at bounding box center [411, 383] width 124 height 37
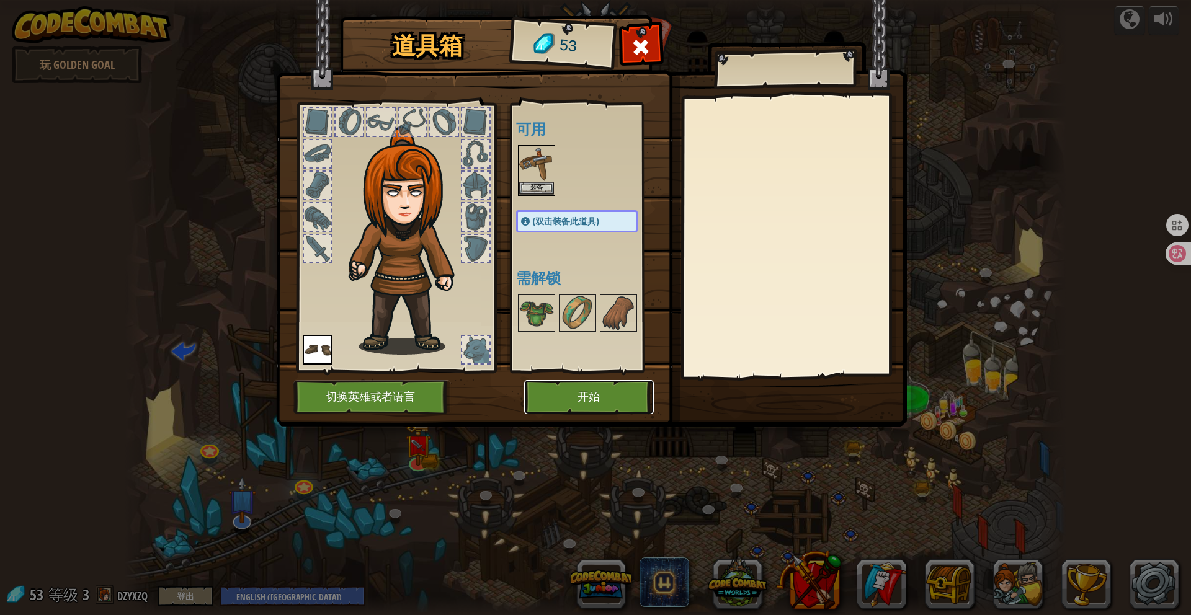
click at [594, 406] on button "开始" at bounding box center [589, 397] width 130 height 34
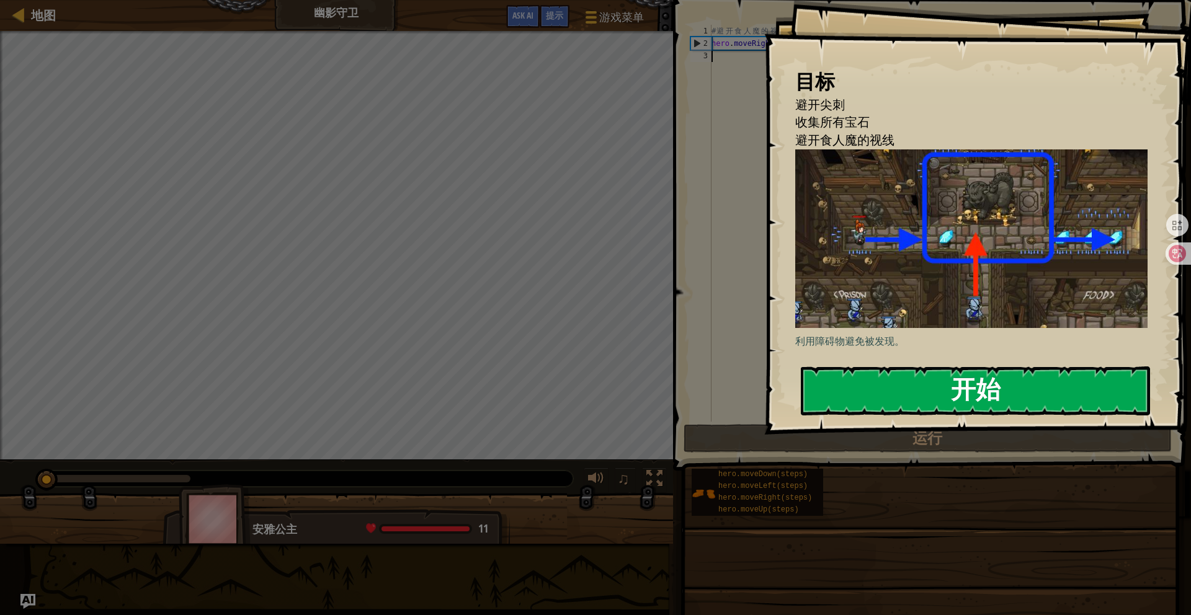
click at [927, 389] on button "开始" at bounding box center [975, 391] width 349 height 49
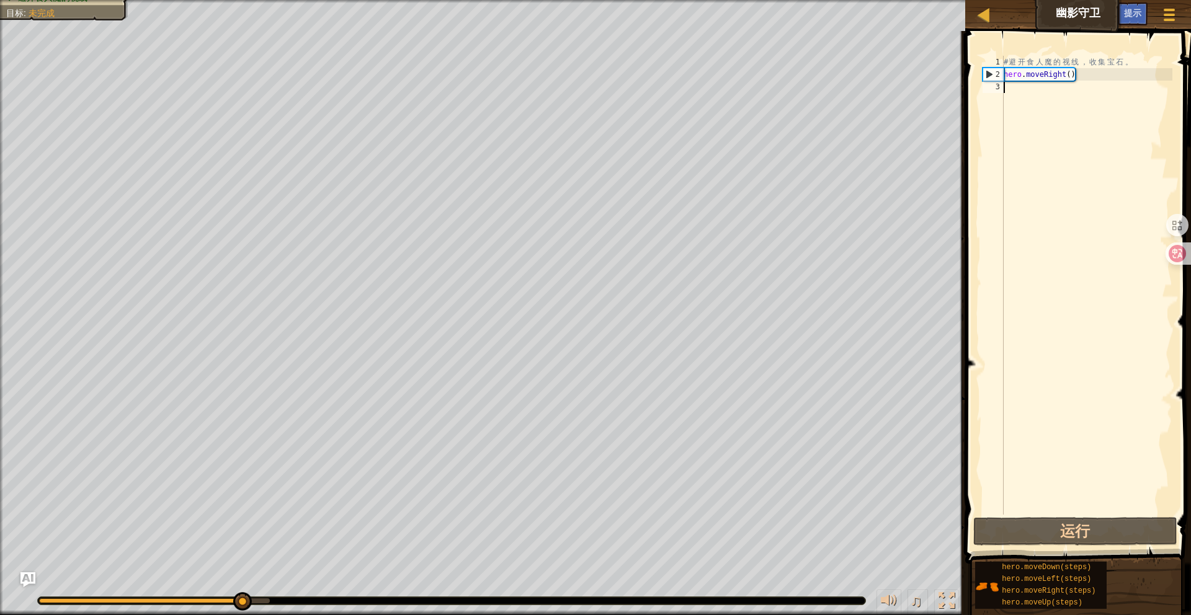
click at [1064, 92] on div "# 避 开 食 人 魔 的 视 线 ， 收 集 宝 石 。 hero . moveRight ( )" at bounding box center [1086, 298] width 171 height 484
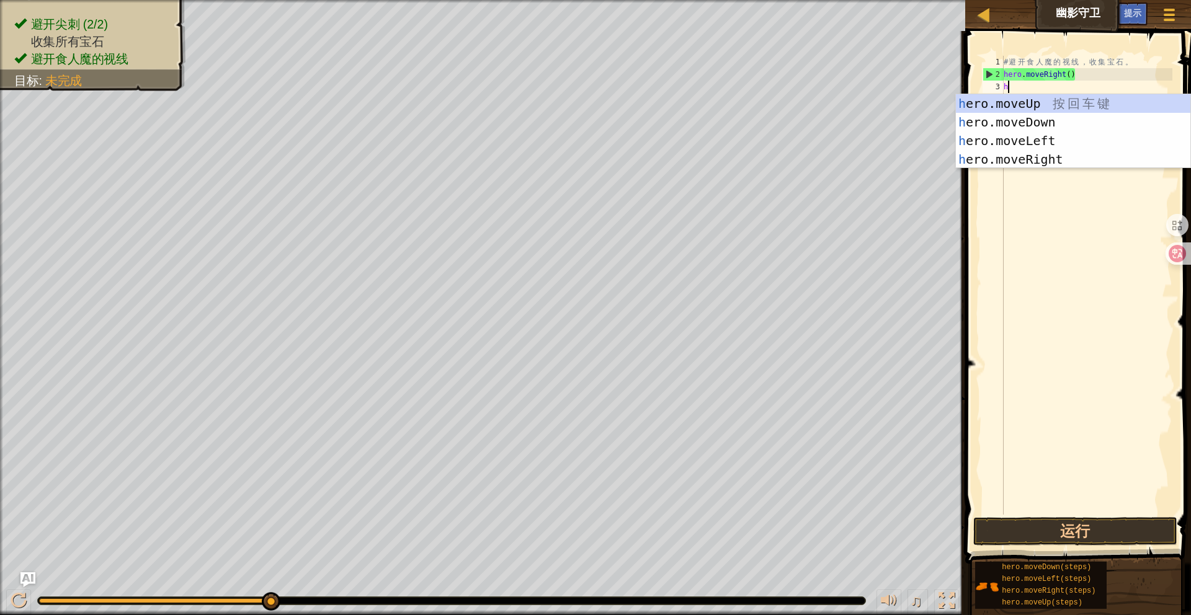
scroll to position [6, 0]
type textarea "hero."
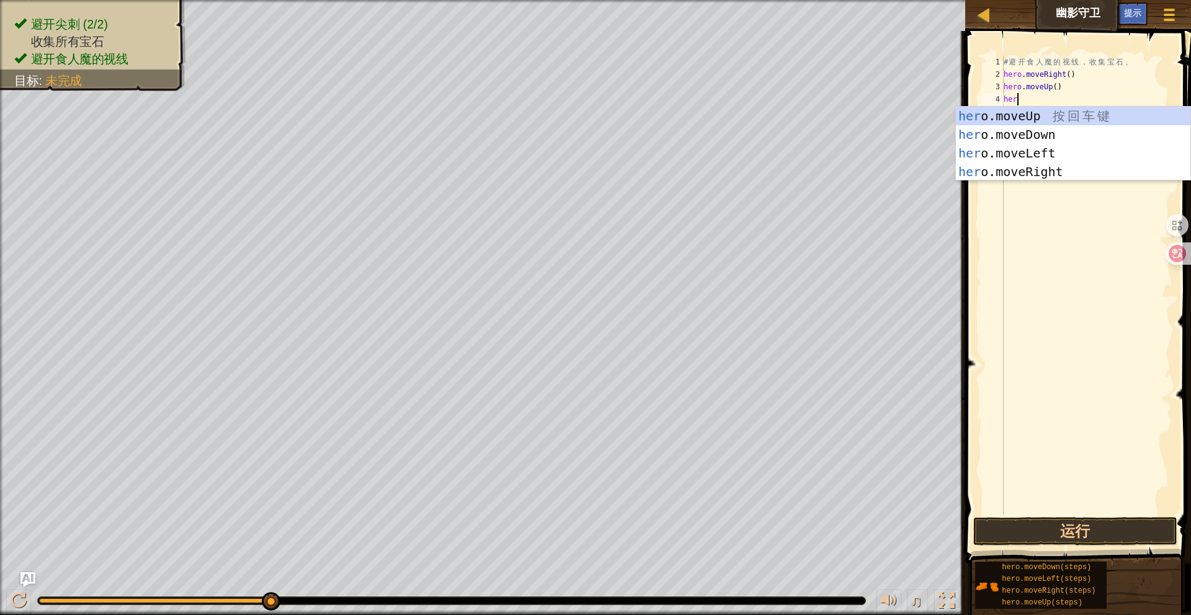
scroll to position [6, 1]
type textarea "hero"
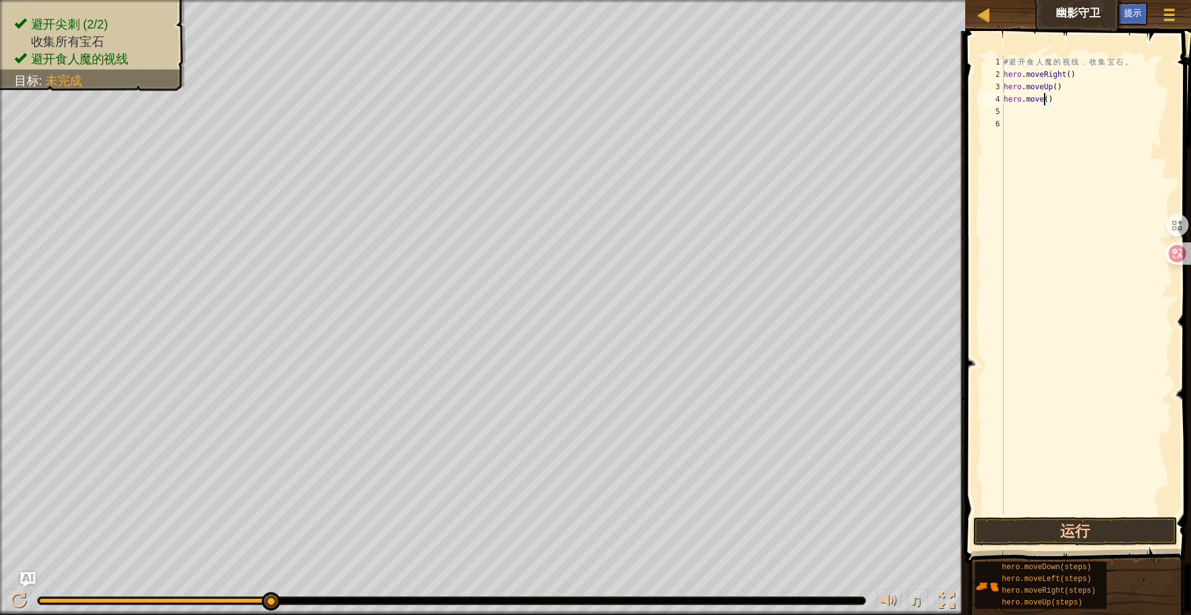
scroll to position [6, 4]
type textarea "hero.moveRight()"
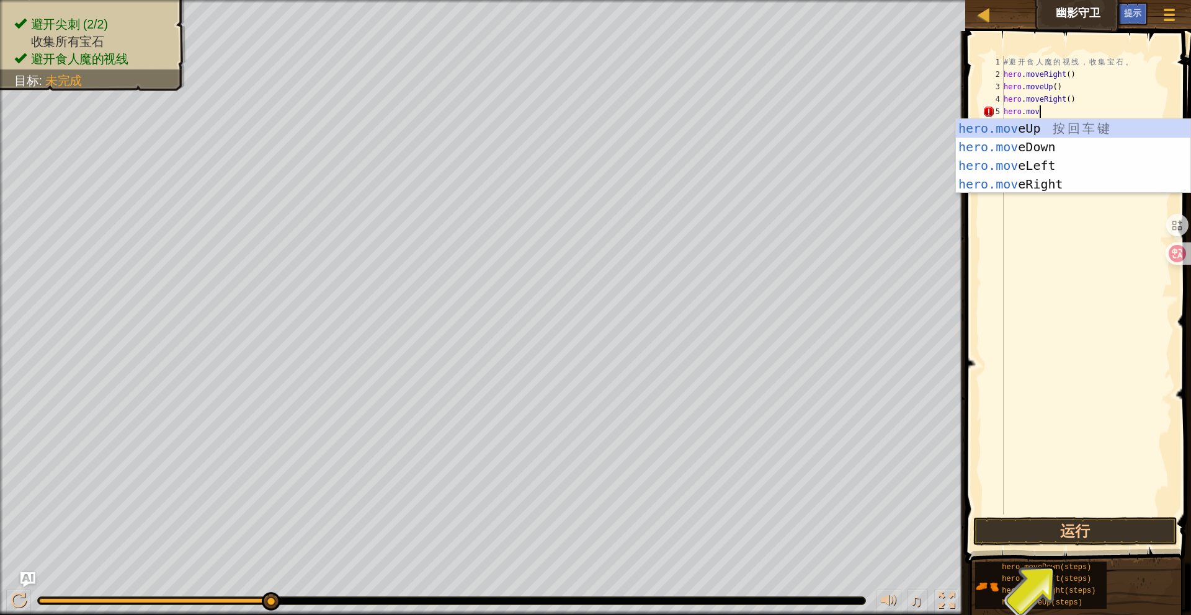
type textarea "hero.move"
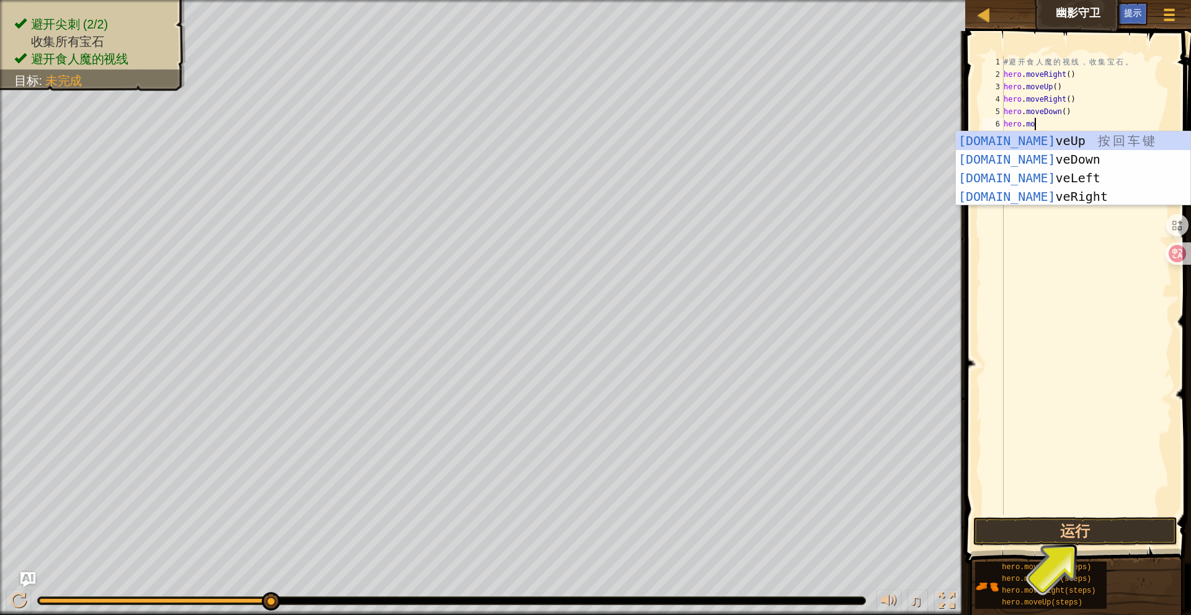
type textarea "hero.move"
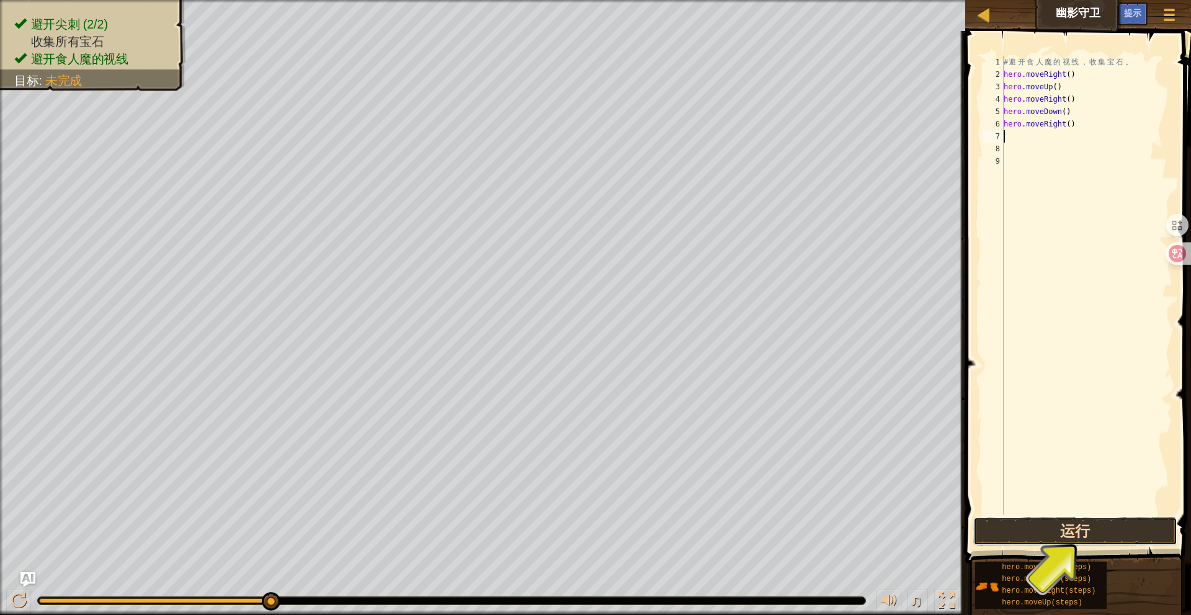
click at [1091, 530] on button "运行" at bounding box center [1075, 531] width 205 height 29
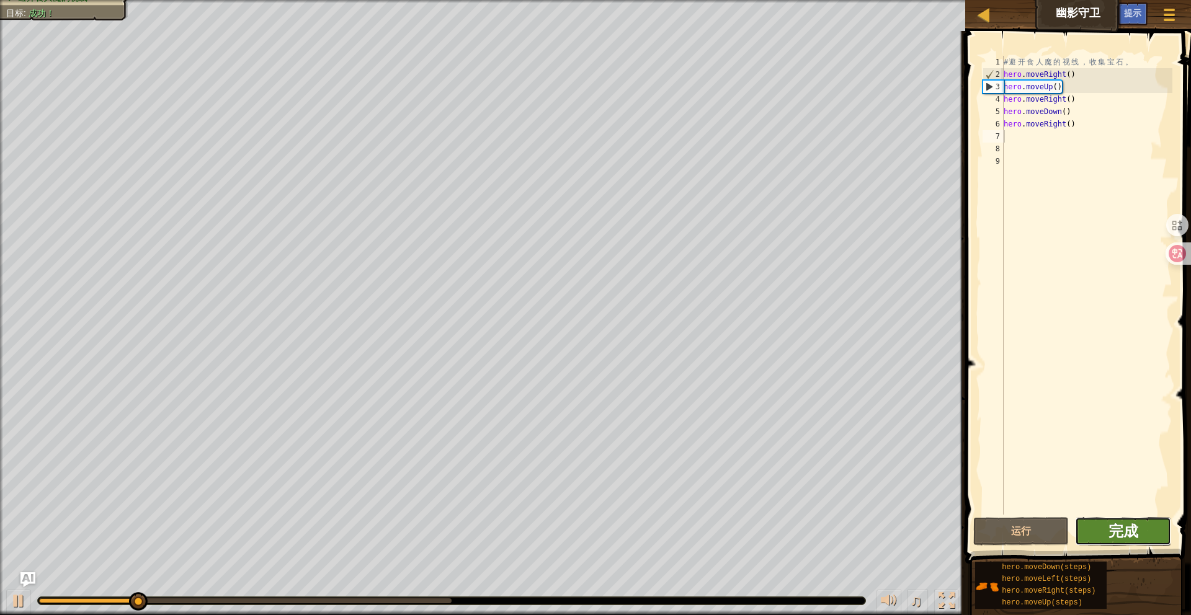
click at [1136, 529] on span "完成" at bounding box center [1124, 531] width 30 height 20
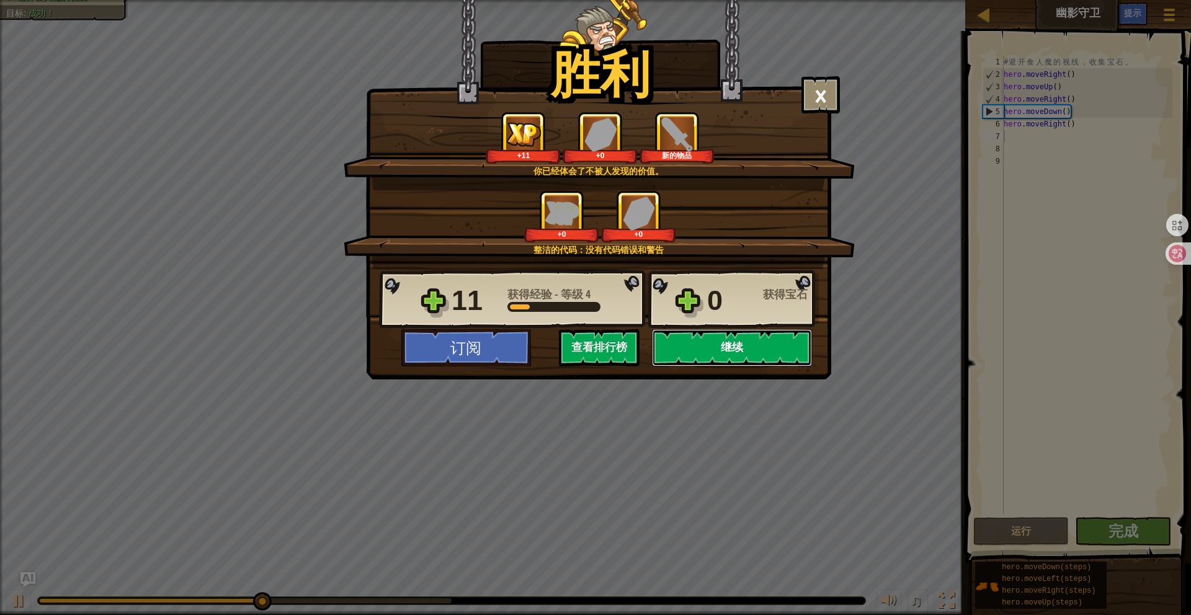
click at [738, 349] on button "继续" at bounding box center [732, 347] width 160 height 37
select select "zh-[PERSON_NAME]"
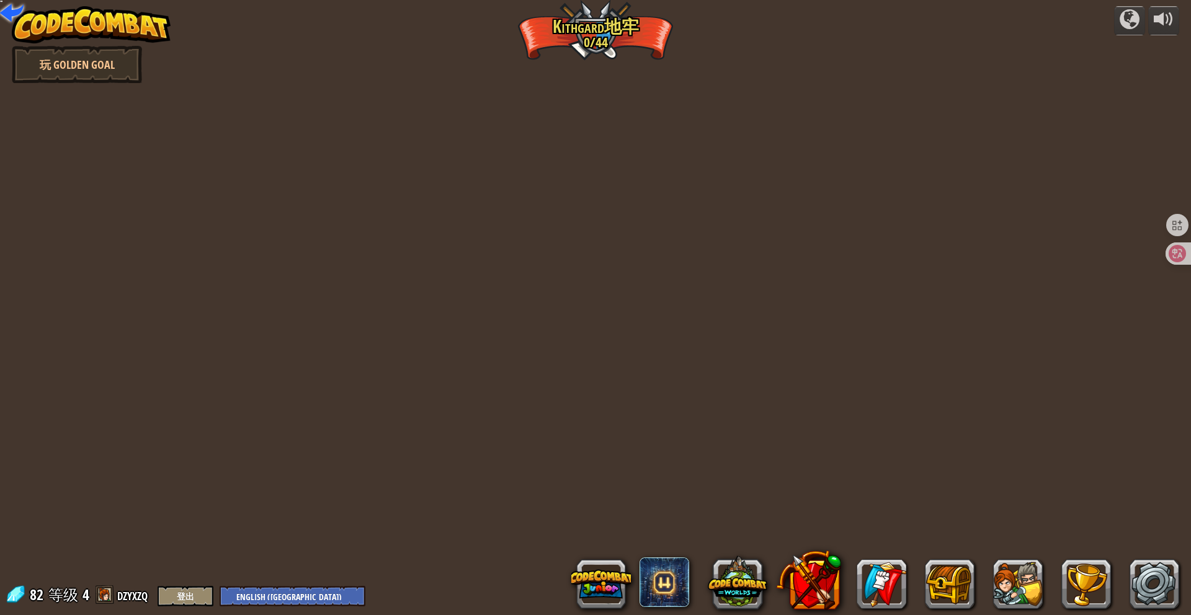
select select "zh-[PERSON_NAME]"
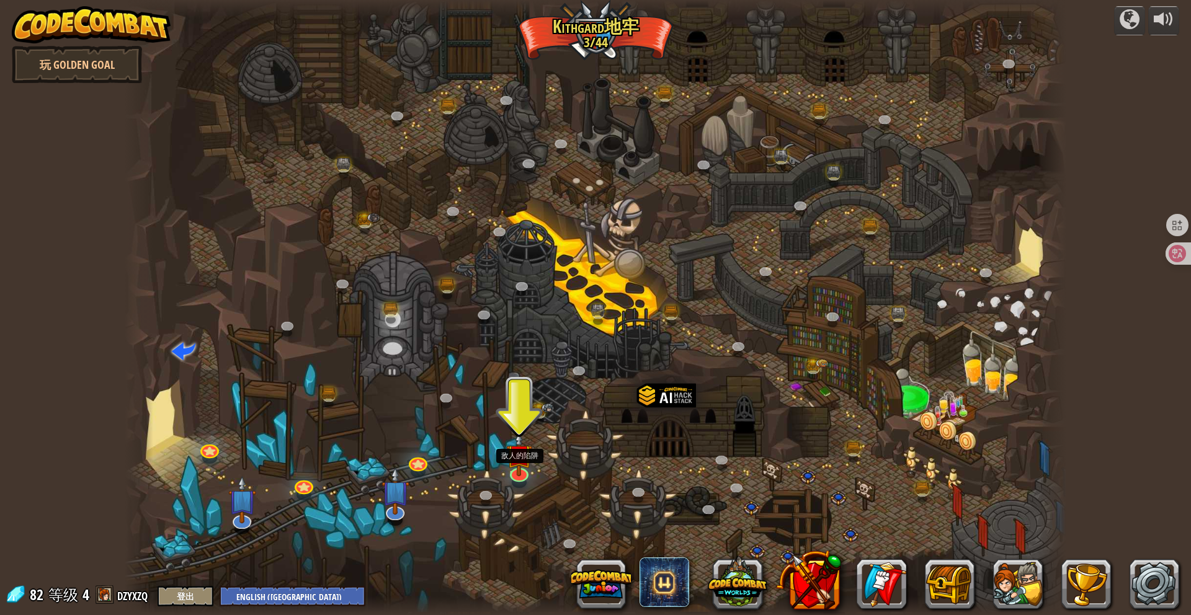
click at [520, 480] on div "蜿蜒峡谷 (需解锁) 挑战：使用迄今为止学到的所有编程技能收集最多的黄金！ 基本语法 While循环 字符串 变量 阅读文档 老对手 (需解锁) 使用你的第一…" at bounding box center [596, 307] width 942 height 615
click at [520, 451] on img at bounding box center [519, 444] width 25 height 59
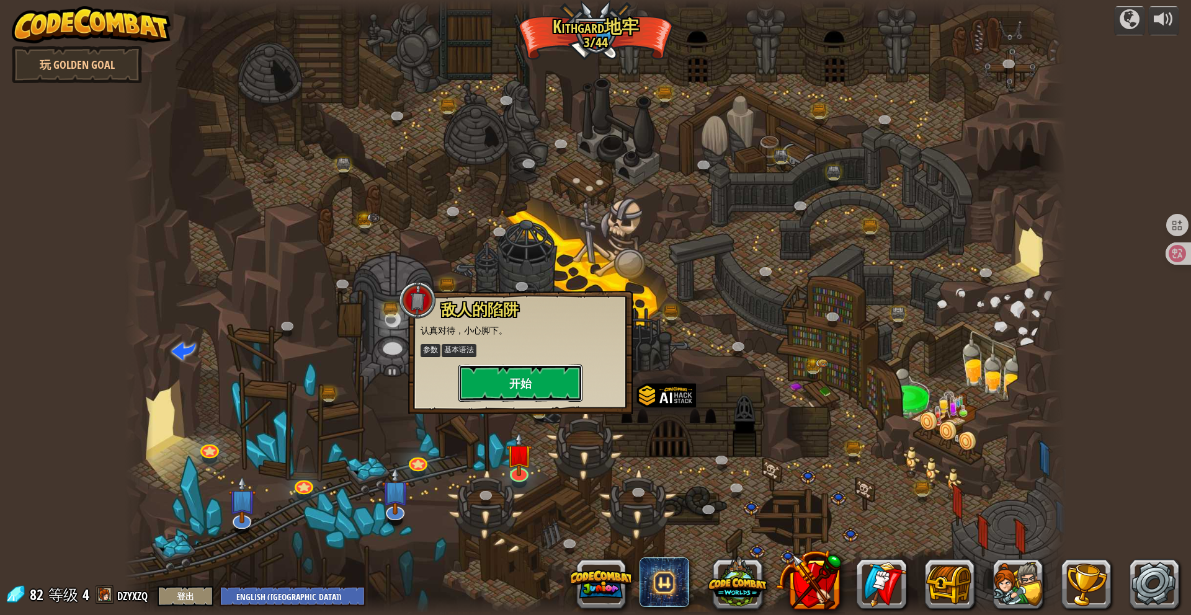
click at [525, 379] on button "开始" at bounding box center [520, 383] width 124 height 37
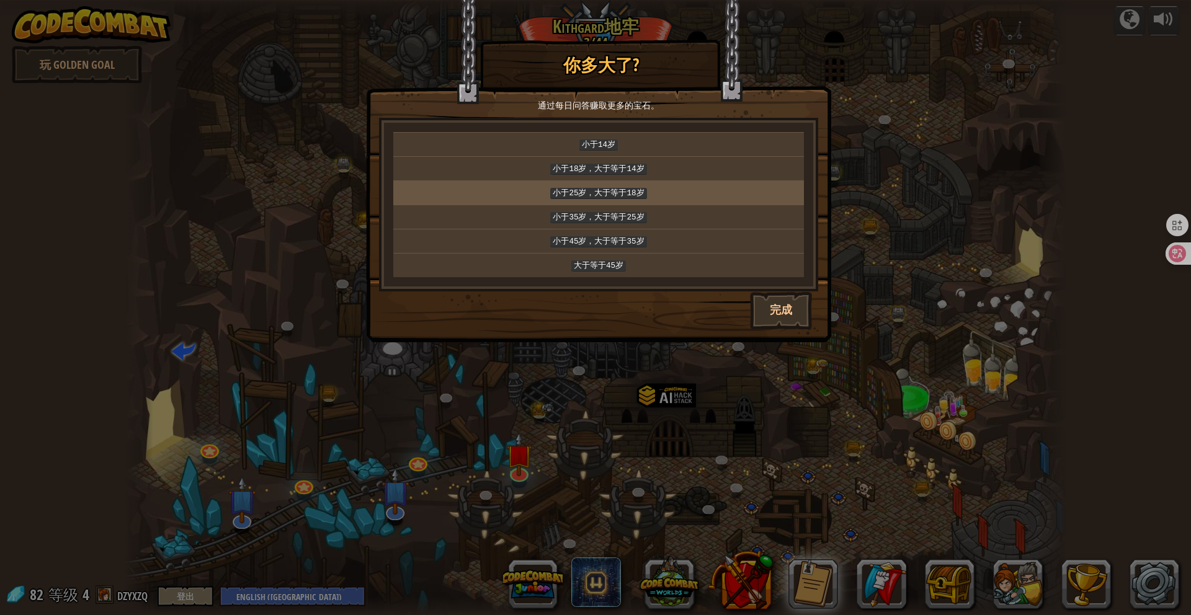
click at [610, 190] on code "小于25岁，大于等于18岁" at bounding box center [598, 193] width 96 height 11
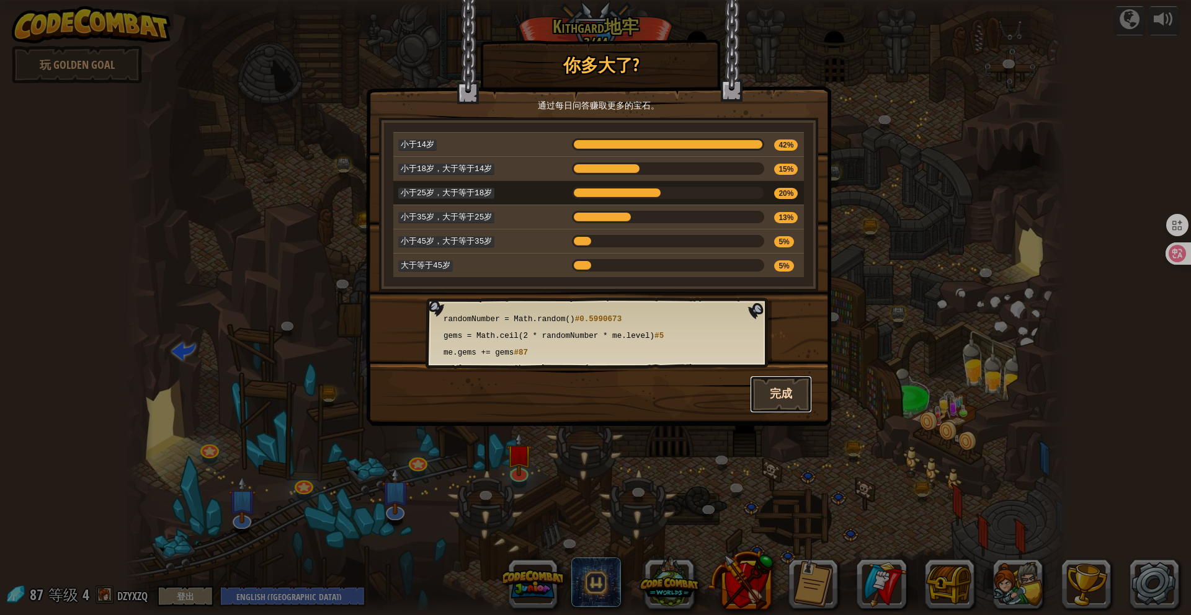
click at [785, 390] on button "完成" at bounding box center [781, 394] width 62 height 37
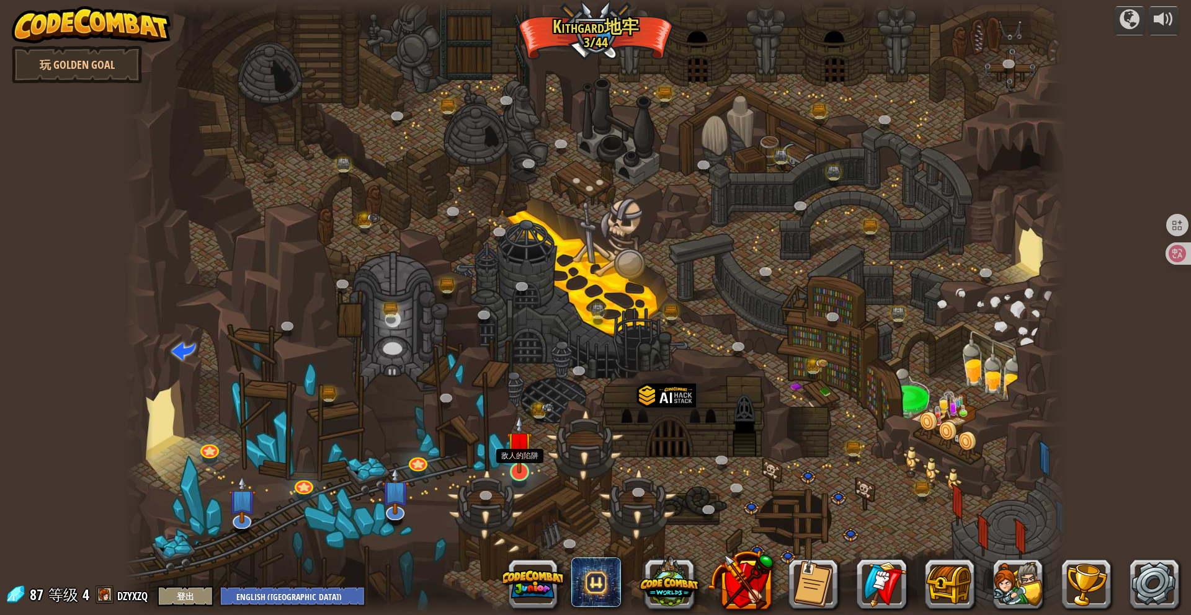
click at [522, 465] on img at bounding box center [519, 444] width 25 height 59
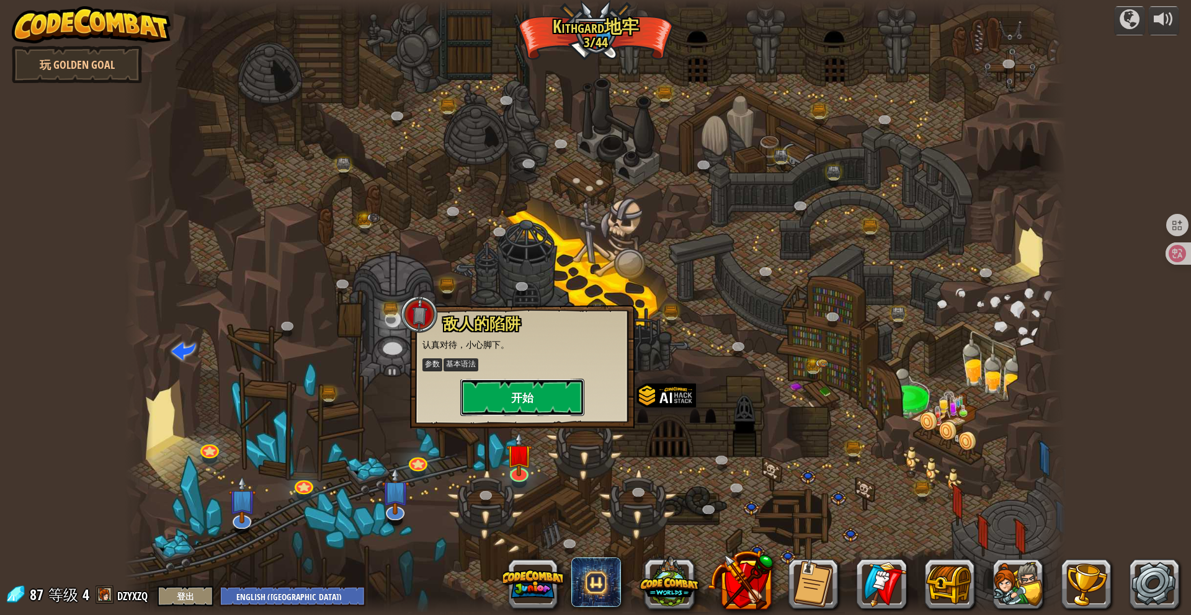
click at [538, 397] on button "开始" at bounding box center [522, 397] width 124 height 37
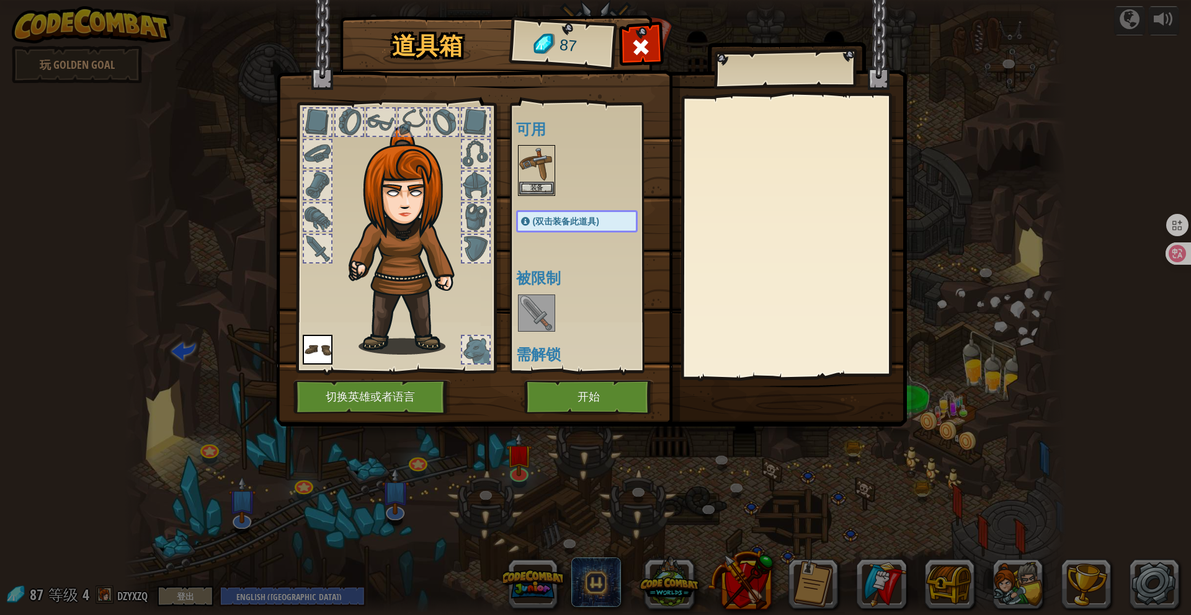
click at [543, 319] on img at bounding box center [536, 313] width 35 height 35
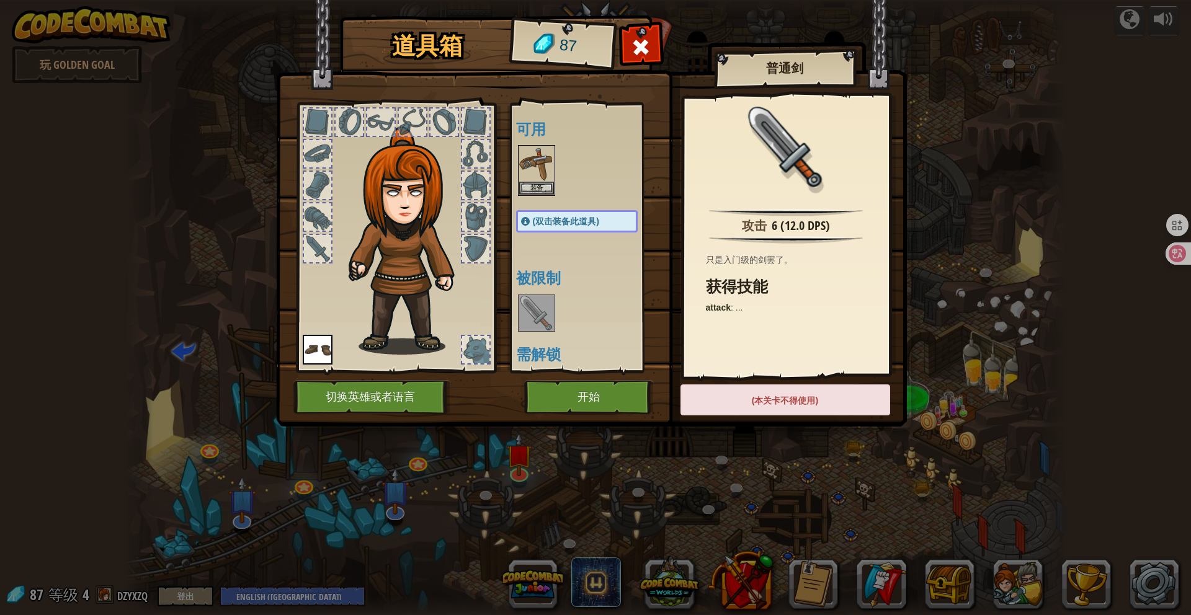
click at [543, 319] on img at bounding box center [536, 313] width 35 height 35
click at [554, 386] on button "开始" at bounding box center [589, 397] width 130 height 34
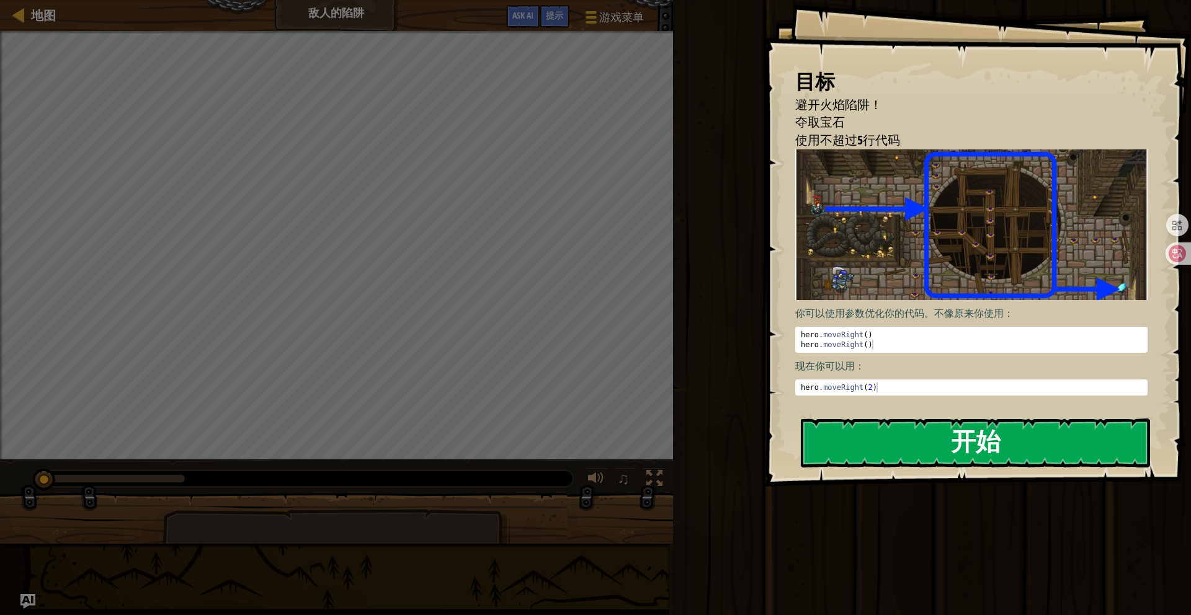
click at [1010, 446] on button "开始" at bounding box center [975, 443] width 349 height 49
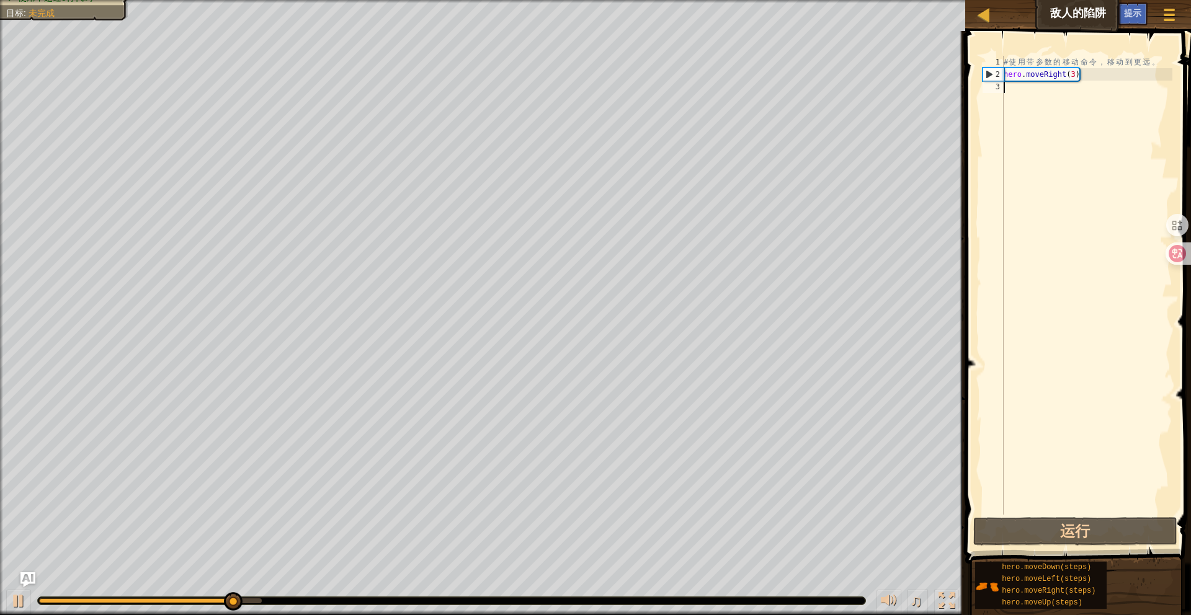
click at [1042, 109] on div "# 使 用 带 参 数 的 移 动 命 令 ， 移 动 到 更 远 。 hero . moveRight ( 3 )" at bounding box center [1086, 298] width 171 height 484
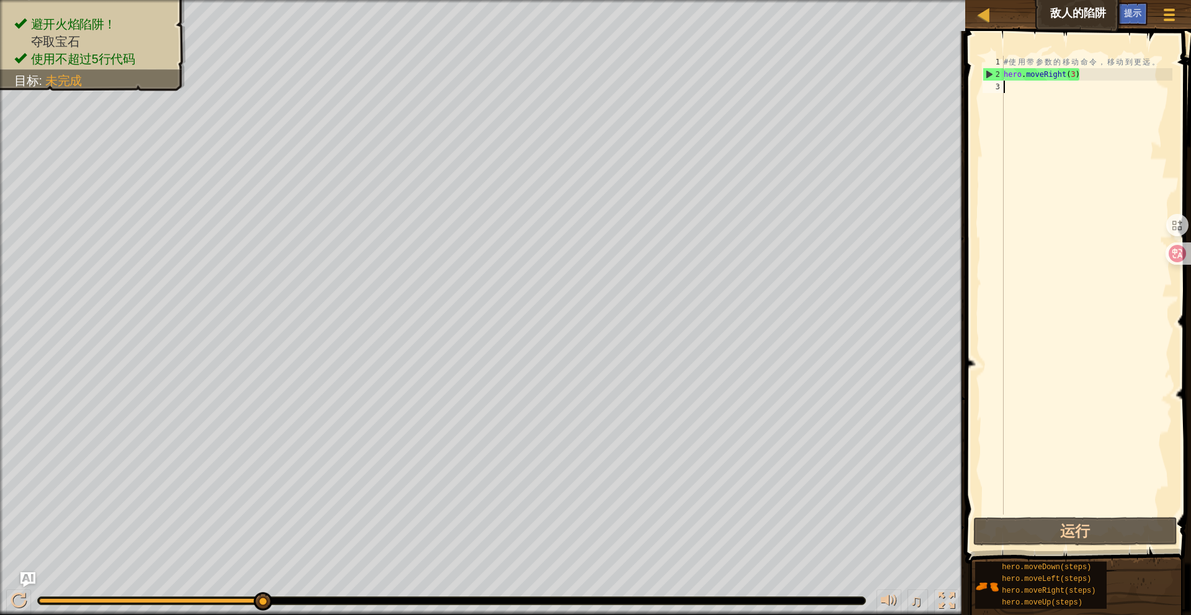
scroll to position [6, 0]
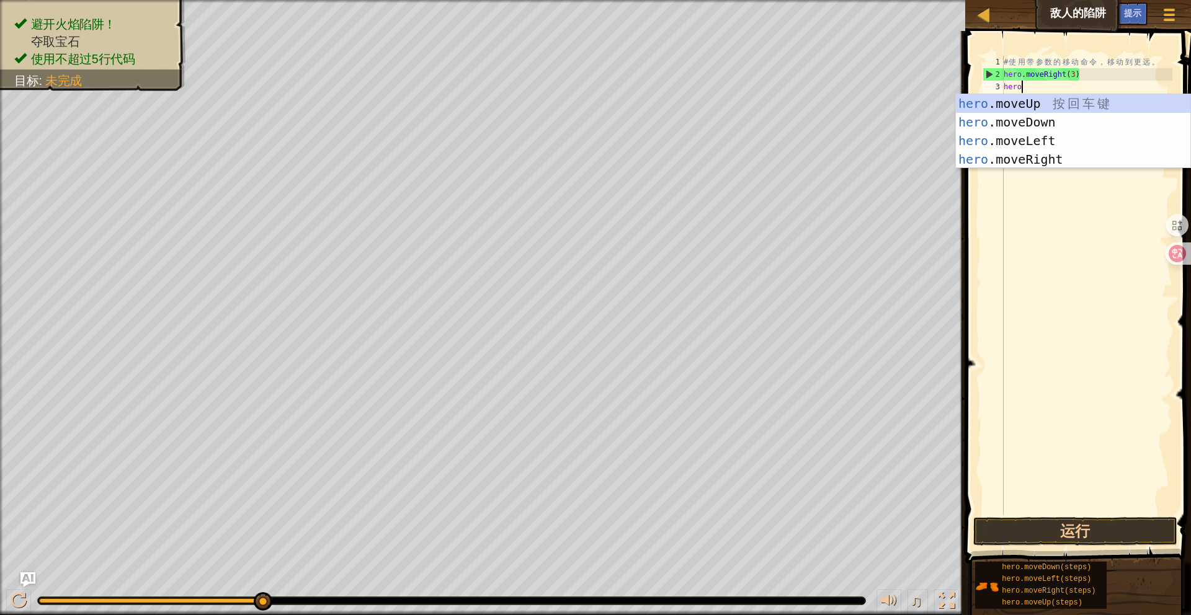
type textarea "hero."
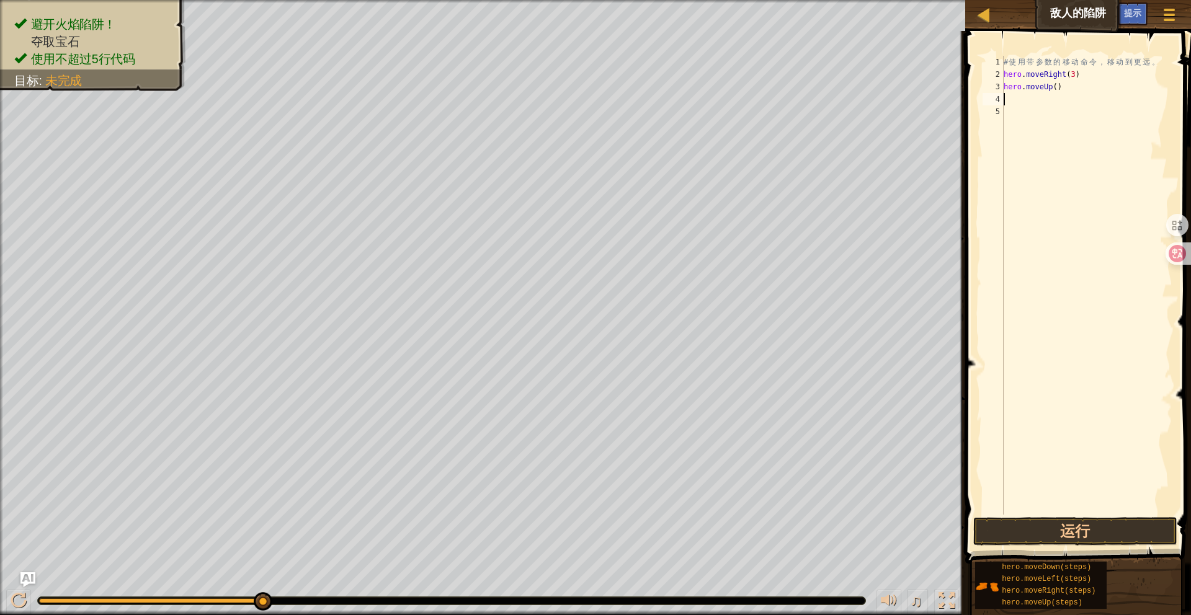
type textarea "n"
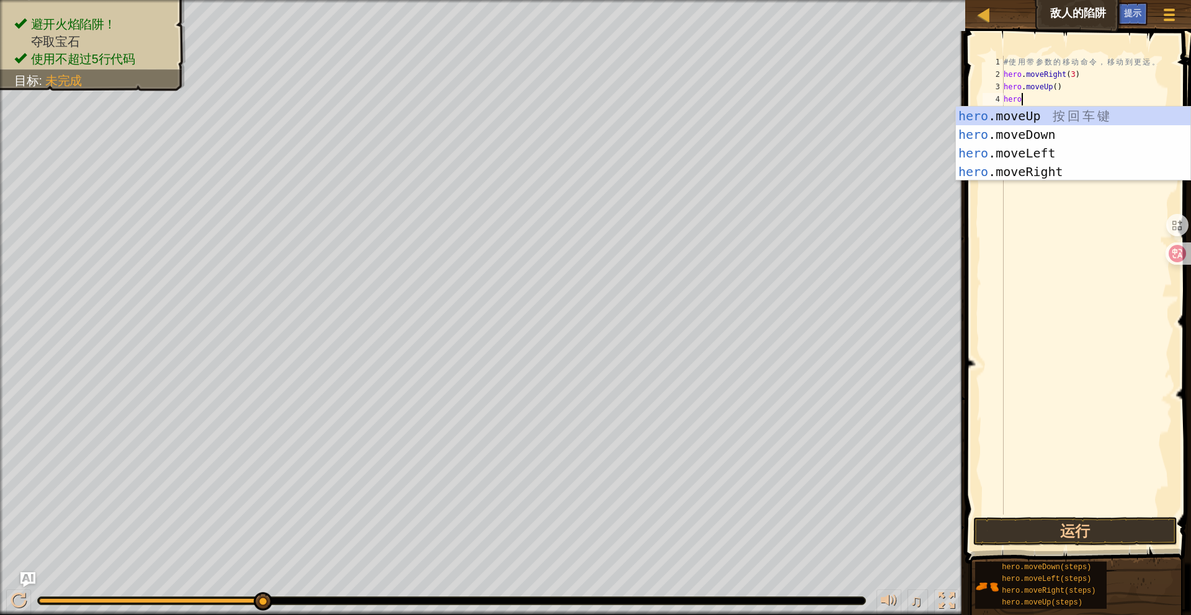
type textarea "hero."
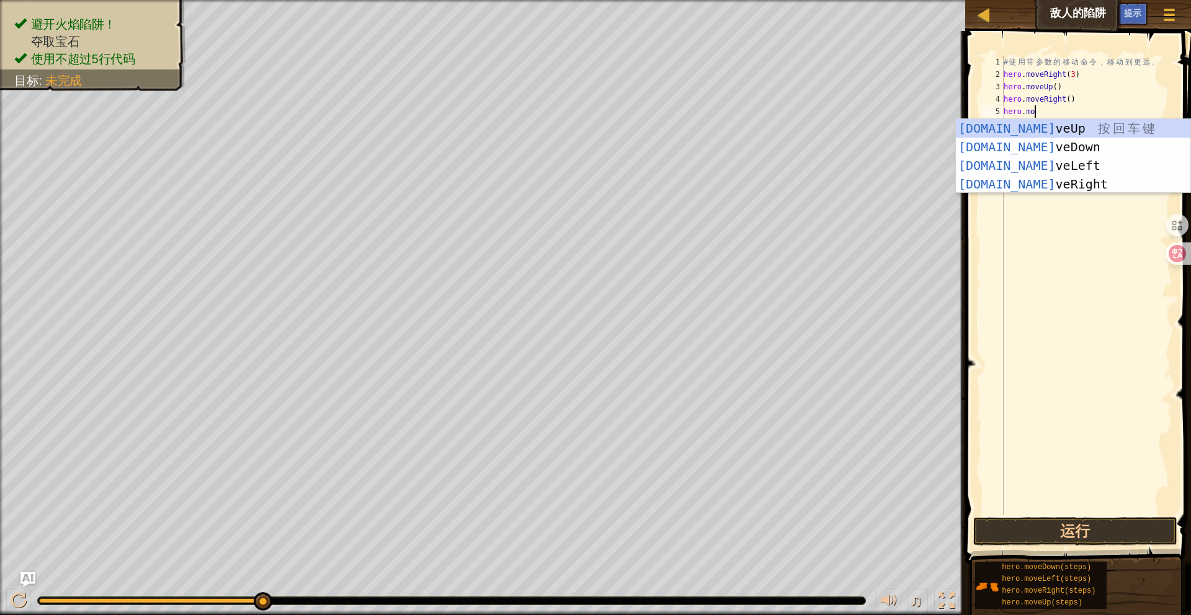
type textarea "hero.move"
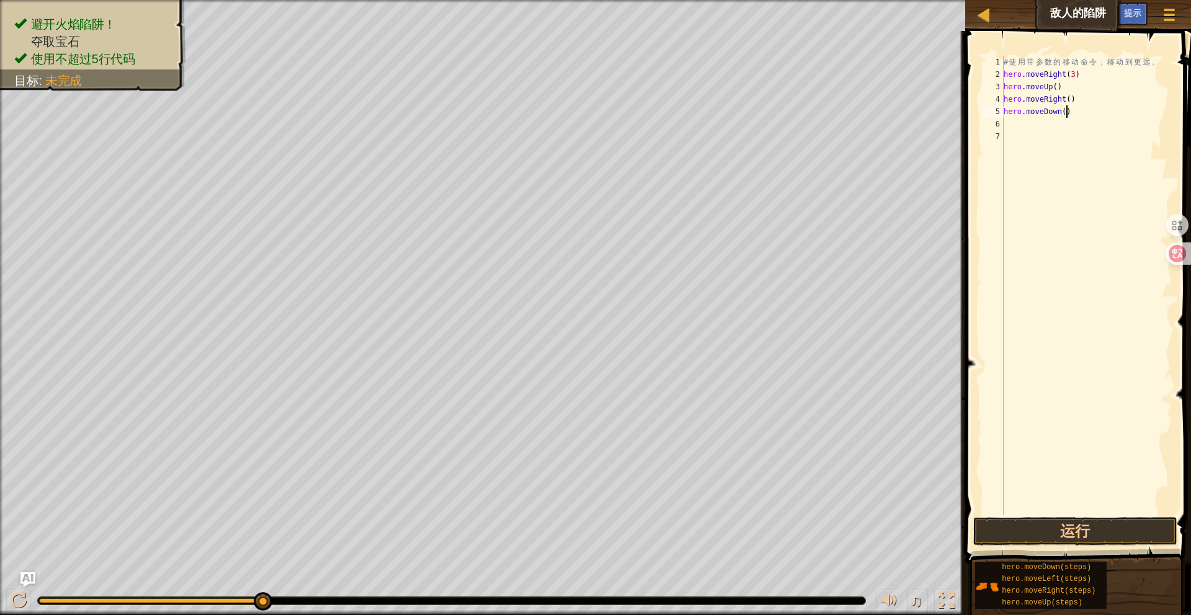
type textarea "hero.moveDown(3)"
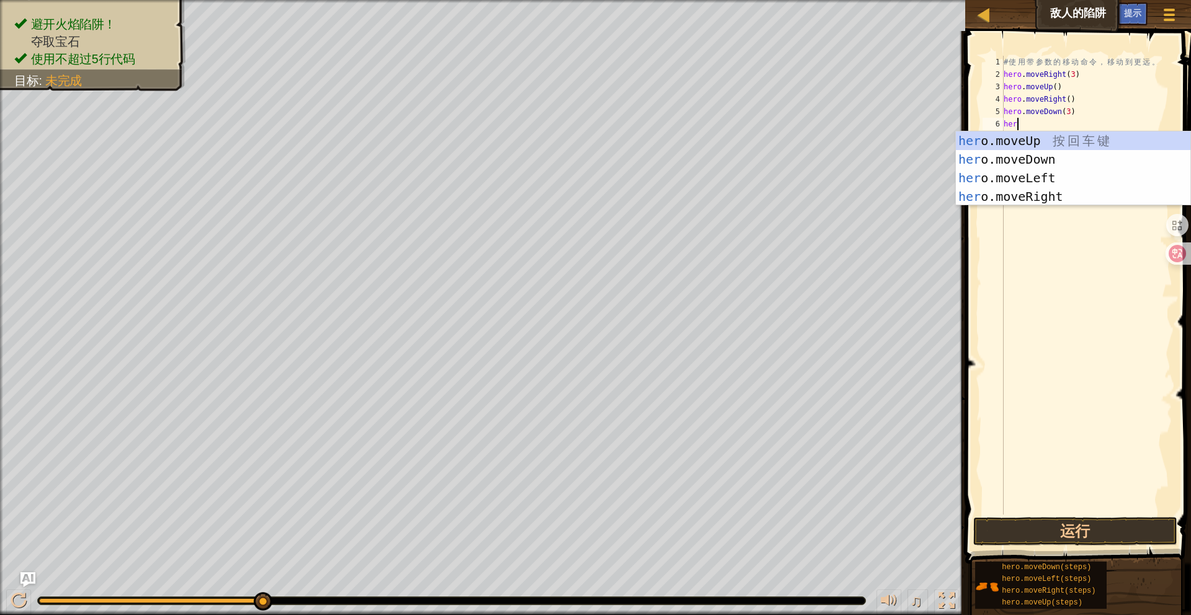
scroll to position [6, 1]
type textarea "hero."
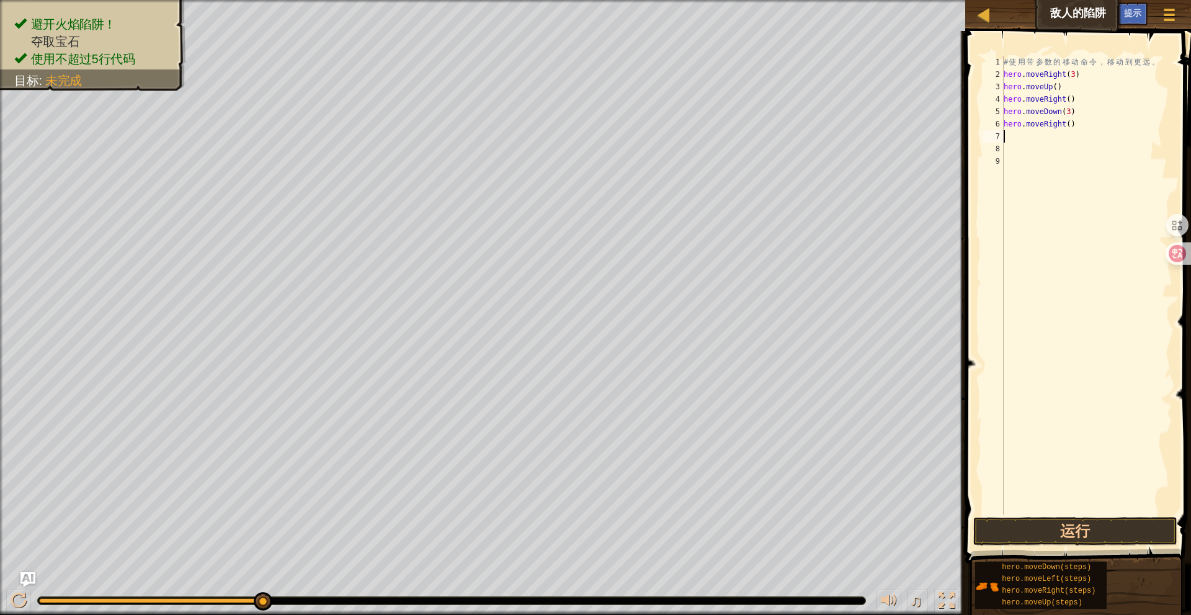
scroll to position [6, 0]
click at [1073, 126] on div "# 使 用 带 参 数 的 移 动 命 令 ， 移 动 到 更 远 。 hero . moveRight ( 3 ) hero . moveUp ( ) he…" at bounding box center [1086, 298] width 171 height 484
type textarea "hero.moveRight(2)"
click at [1109, 535] on button "运行" at bounding box center [1075, 531] width 205 height 29
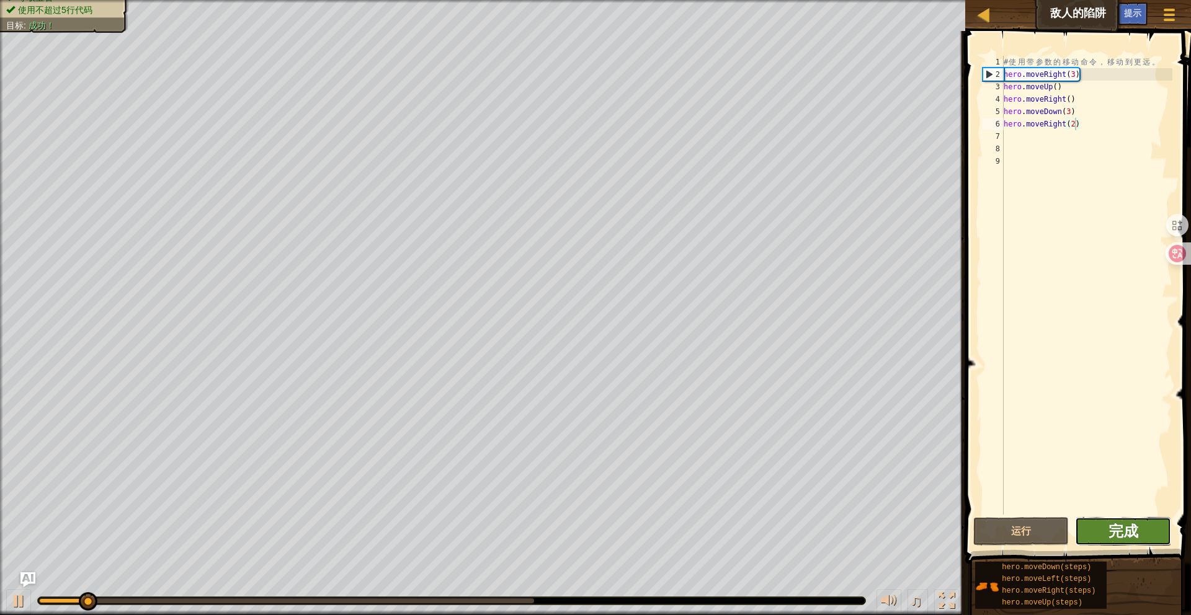
click at [1133, 534] on span "完成" at bounding box center [1124, 531] width 30 height 20
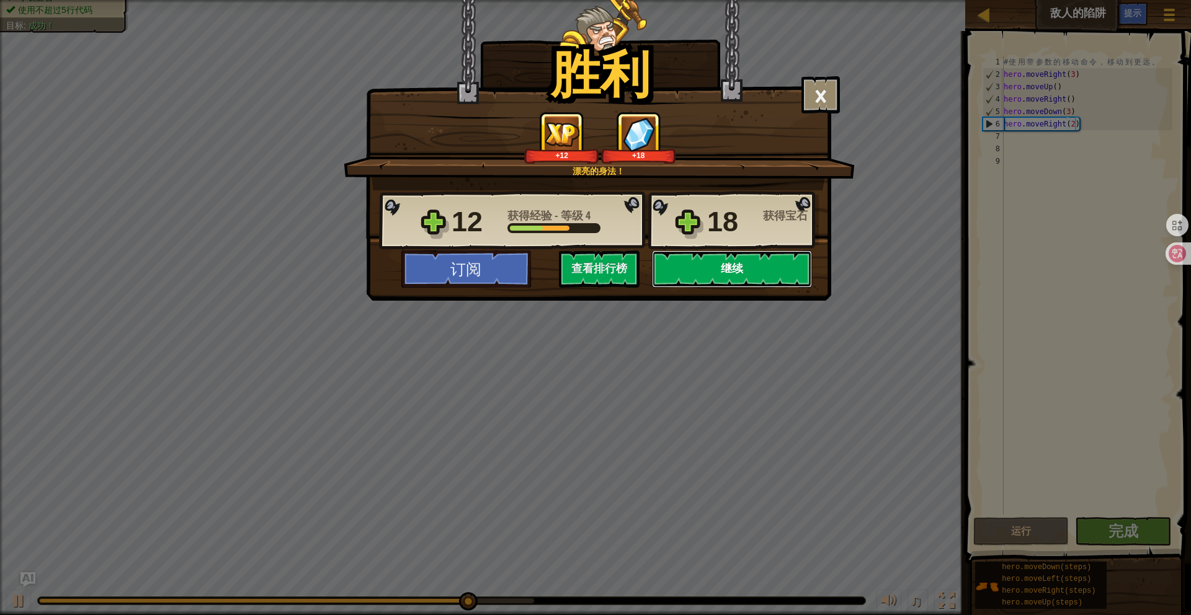
click at [752, 279] on button "继续" at bounding box center [732, 269] width 160 height 37
select select "zh-[PERSON_NAME]"
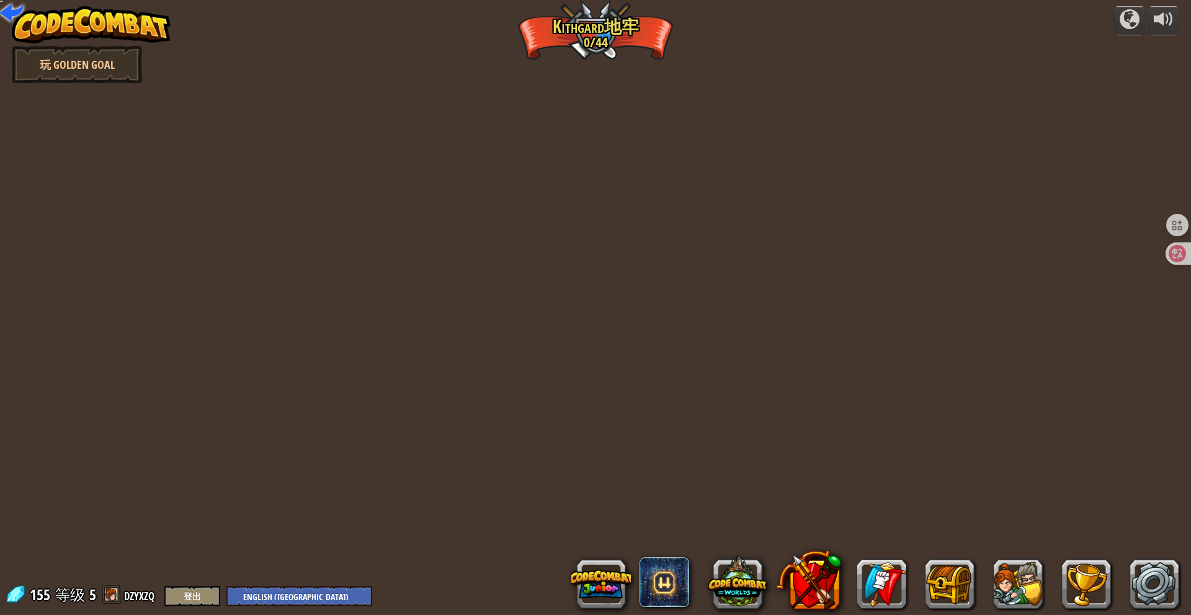
select select "zh-[PERSON_NAME]"
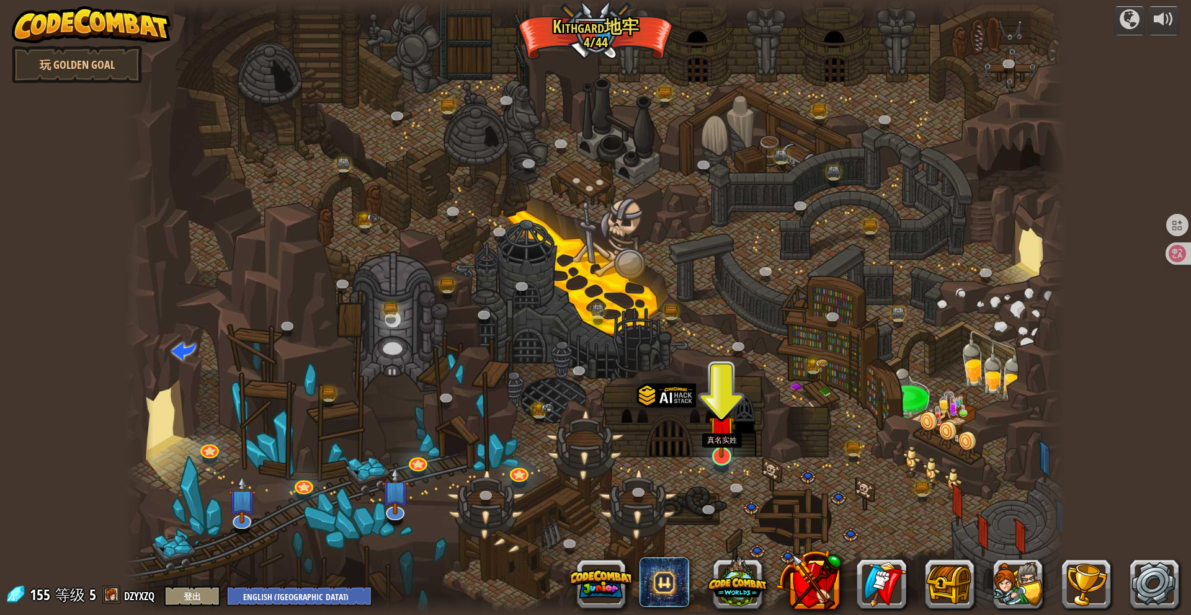
click at [722, 450] on img at bounding box center [721, 428] width 25 height 59
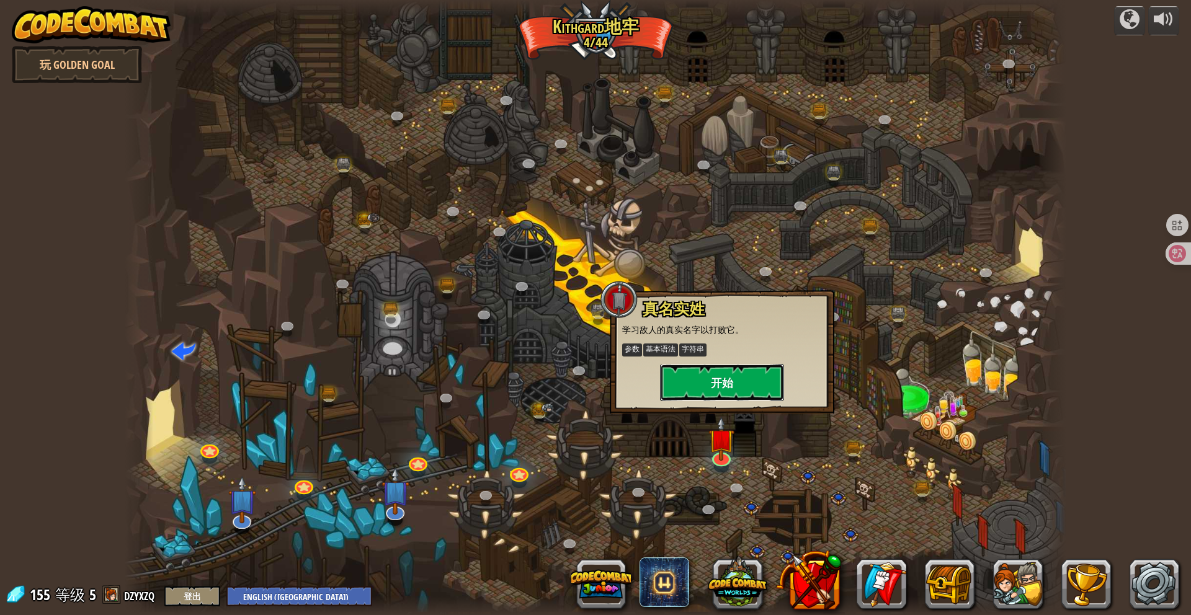
click at [705, 384] on button "开始" at bounding box center [722, 382] width 124 height 37
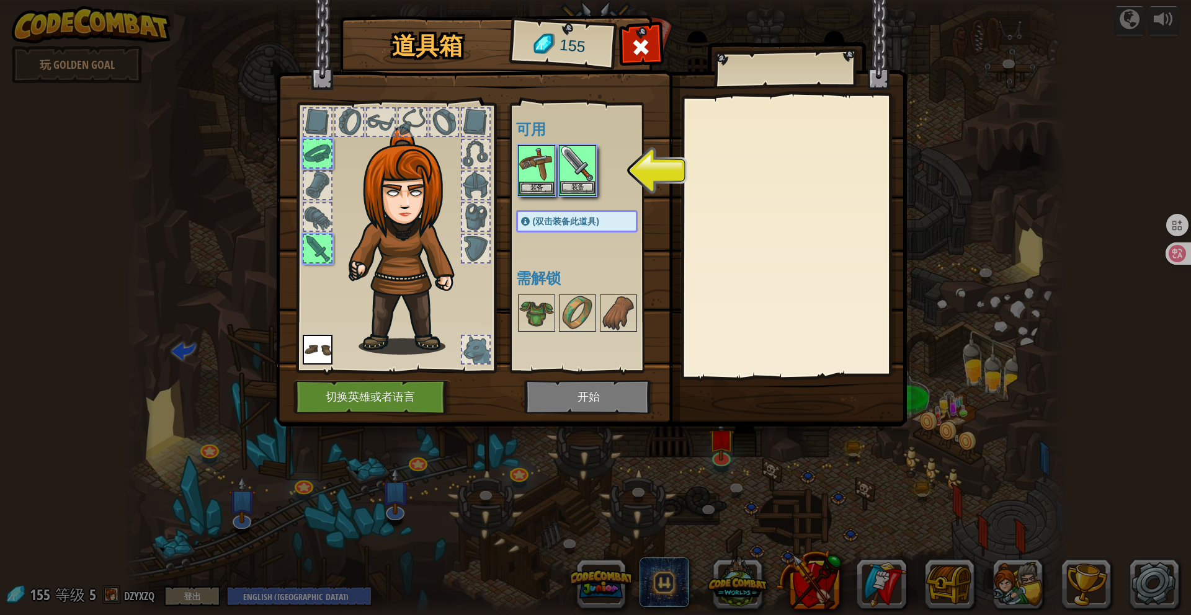
click at [574, 167] on img at bounding box center [577, 163] width 35 height 35
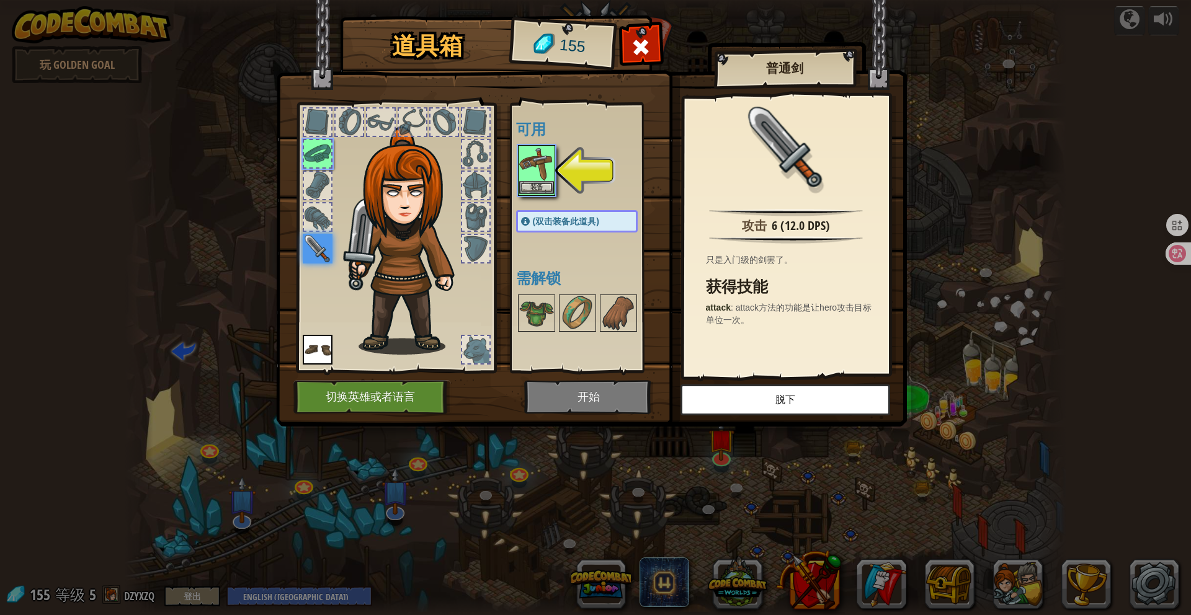
click at [542, 157] on img at bounding box center [536, 163] width 35 height 35
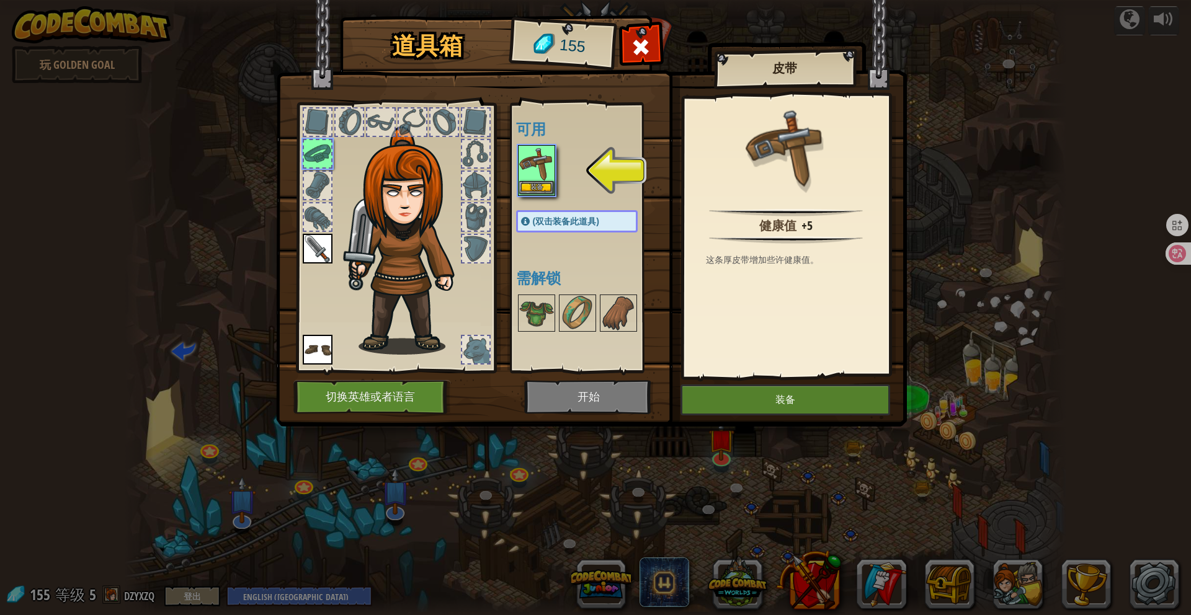
click at [542, 157] on img at bounding box center [536, 163] width 35 height 35
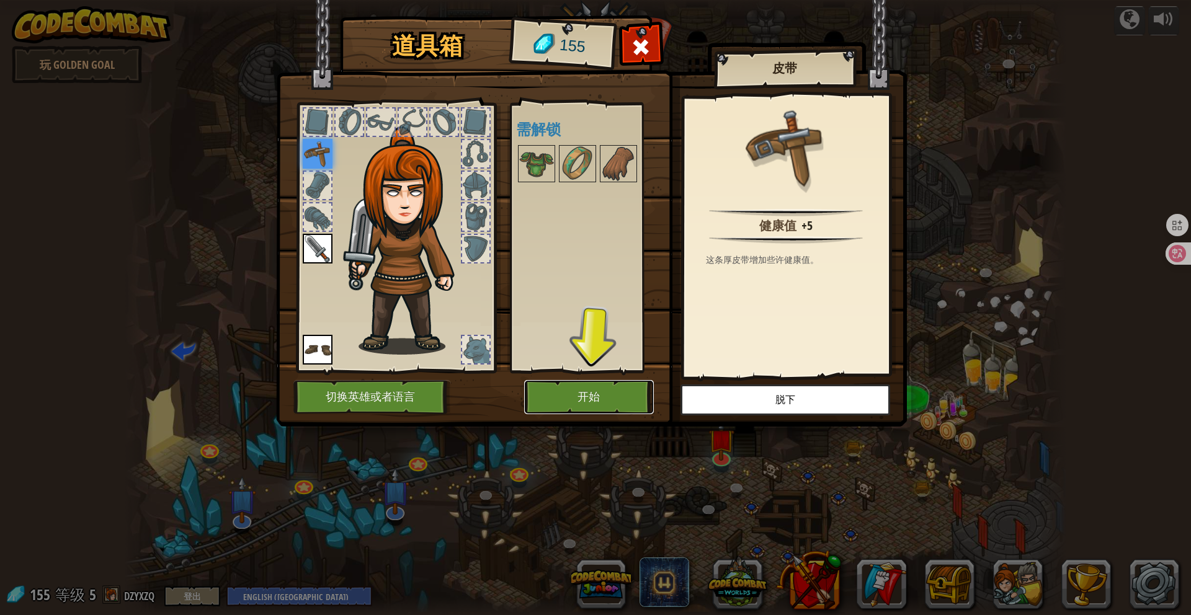
click at [622, 399] on button "开始" at bounding box center [589, 397] width 130 height 34
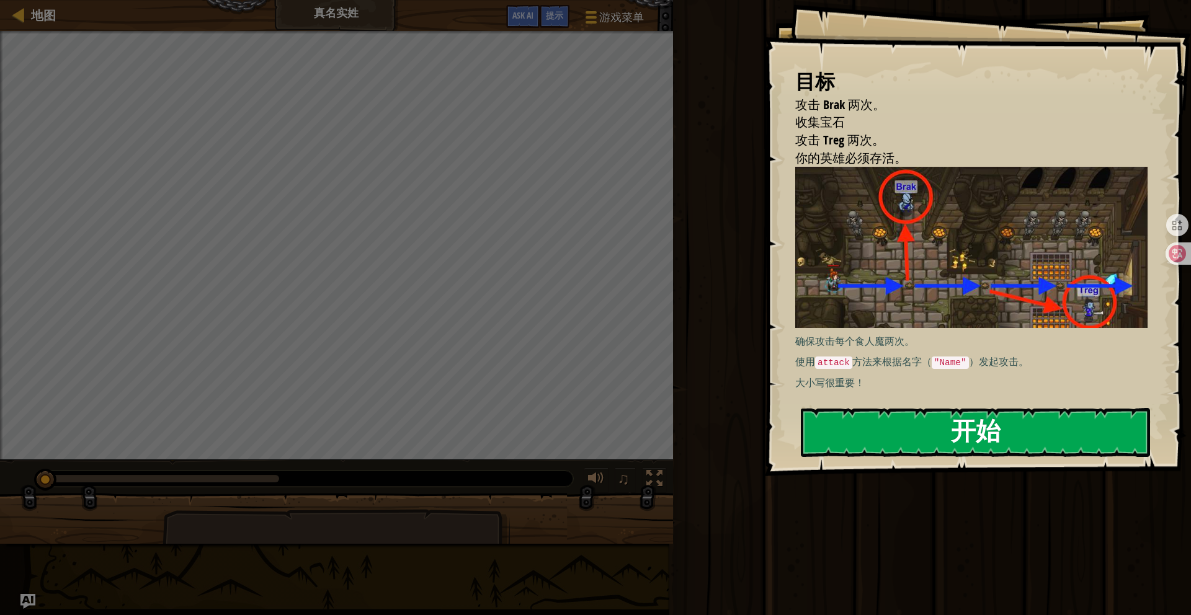
click at [993, 435] on button "开始" at bounding box center [975, 432] width 349 height 49
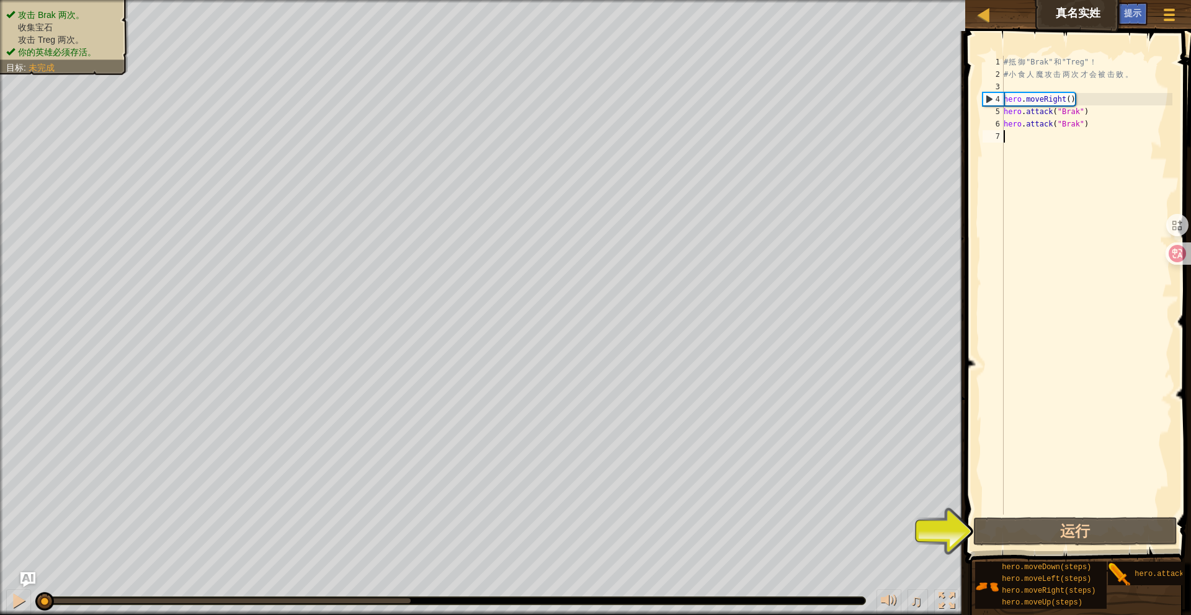
click at [1037, 159] on div "# 抵 御 "Brak" 和 "Treg" ！ # 小 食 人 魔 攻 击 两 次 才 会 被 击 败 。 hero . moveRight ( ) hero…" at bounding box center [1086, 298] width 171 height 484
click at [1043, 138] on div "# 抵 御 "Brak" 和 "Treg" ！ # 小 食 人 魔 攻 击 两 次 才 会 被 击 败 。 hero . moveRight ( ) hero…" at bounding box center [1086, 298] width 171 height 484
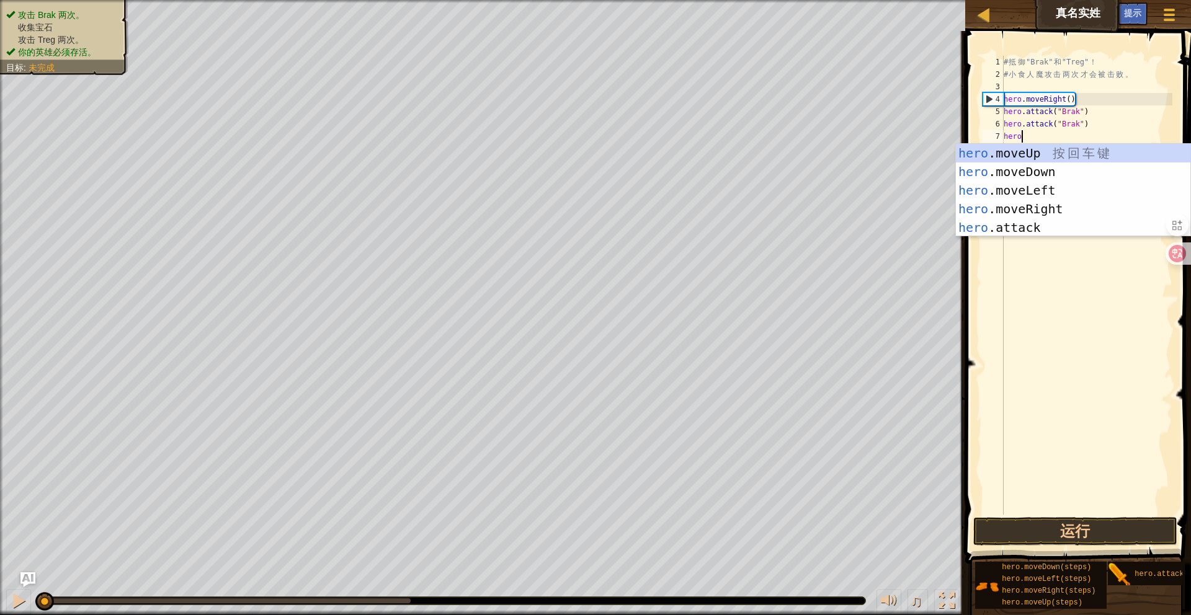
type textarea "hero."
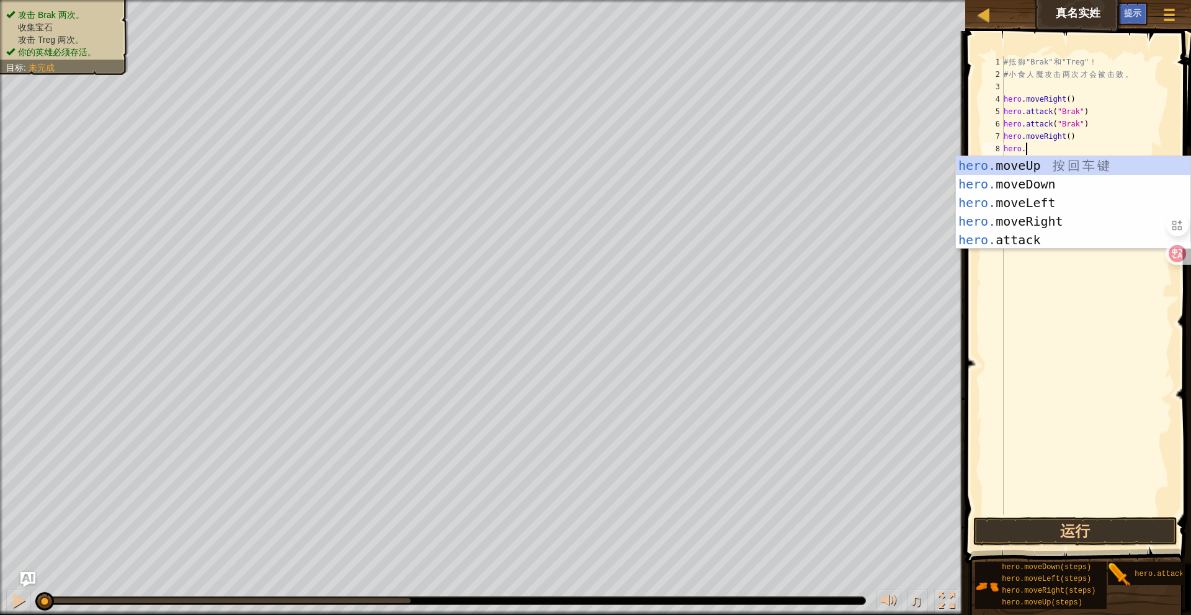
scroll to position [6, 1]
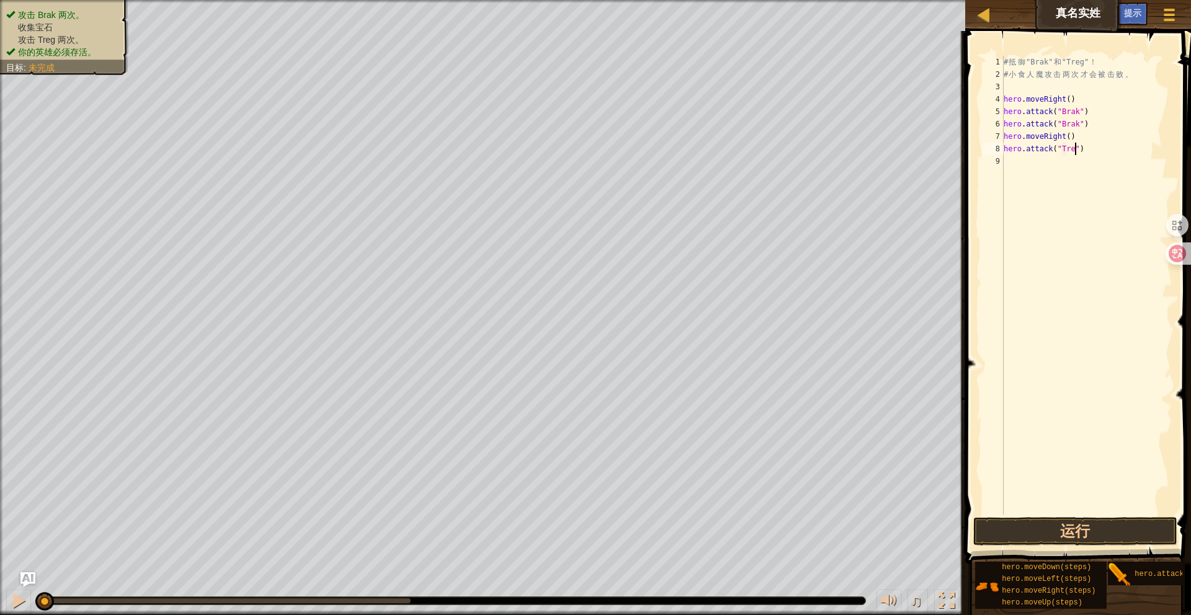
type textarea "hero.attack("Treg")"
click at [1081, 535] on button "运行" at bounding box center [1075, 531] width 205 height 29
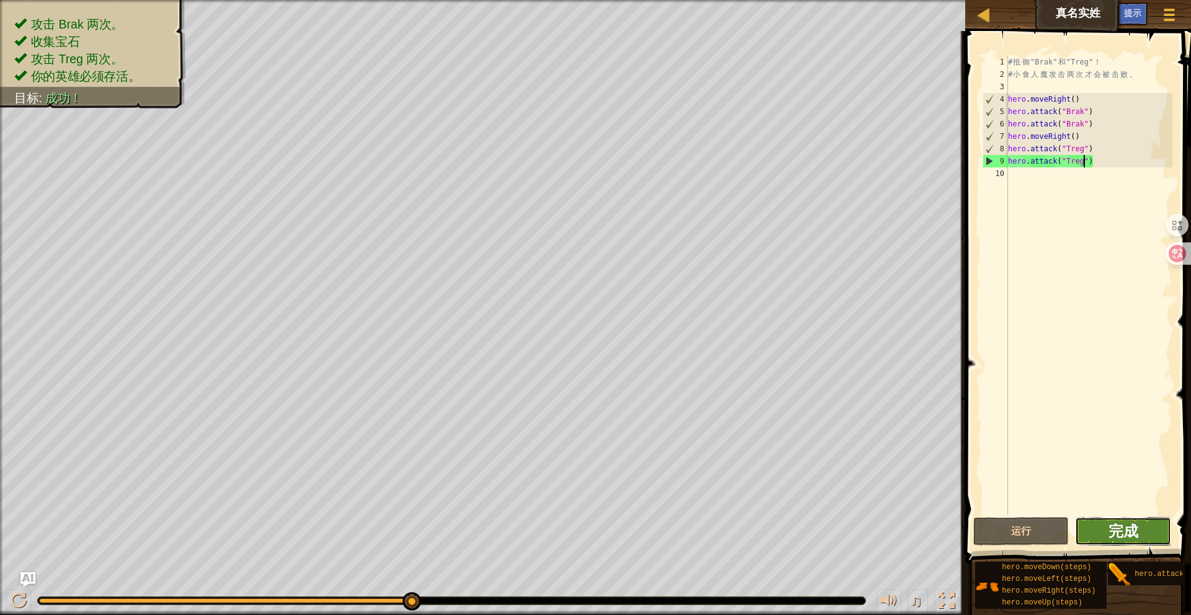
click at [1133, 537] on span "完成" at bounding box center [1124, 531] width 30 height 20
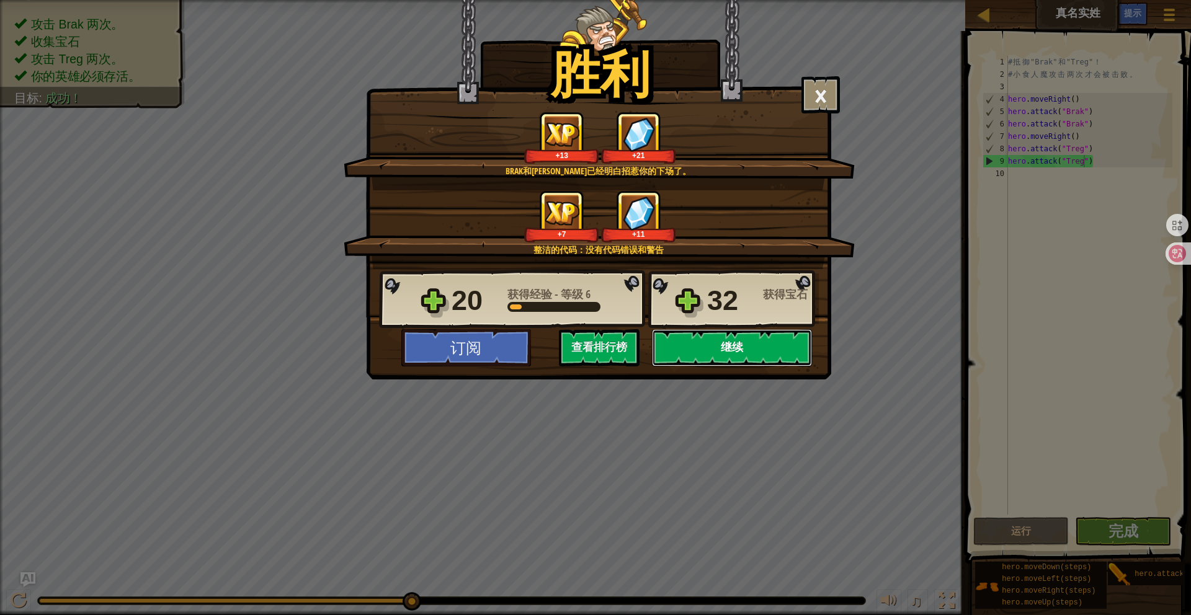
click at [749, 355] on button "继续" at bounding box center [732, 347] width 160 height 37
select select "zh-[PERSON_NAME]"
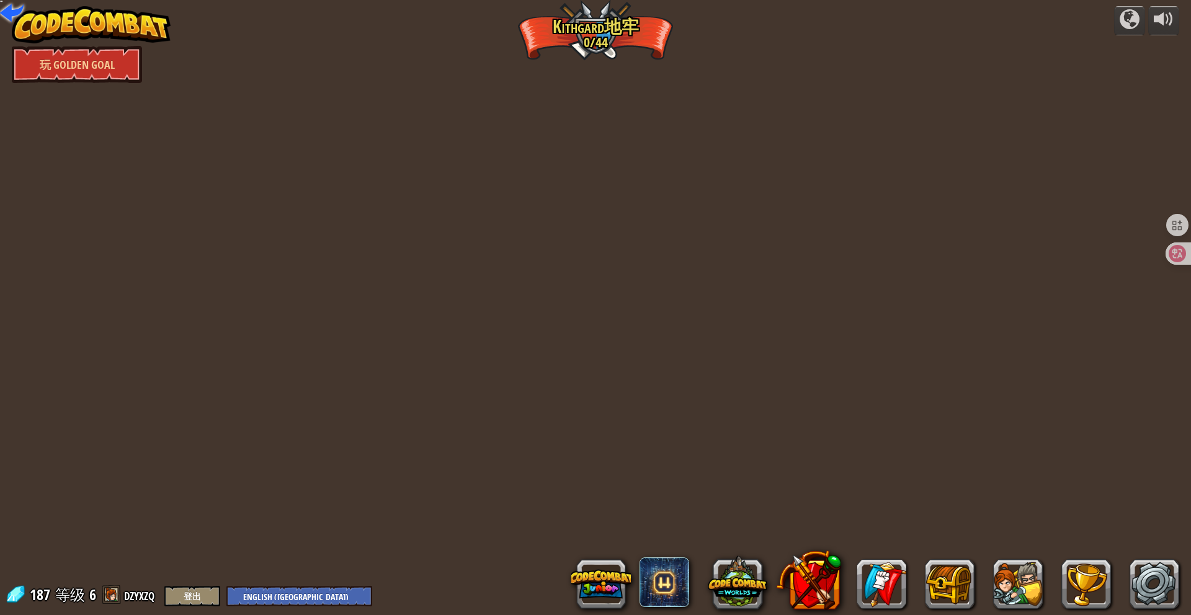
select select "zh-[PERSON_NAME]"
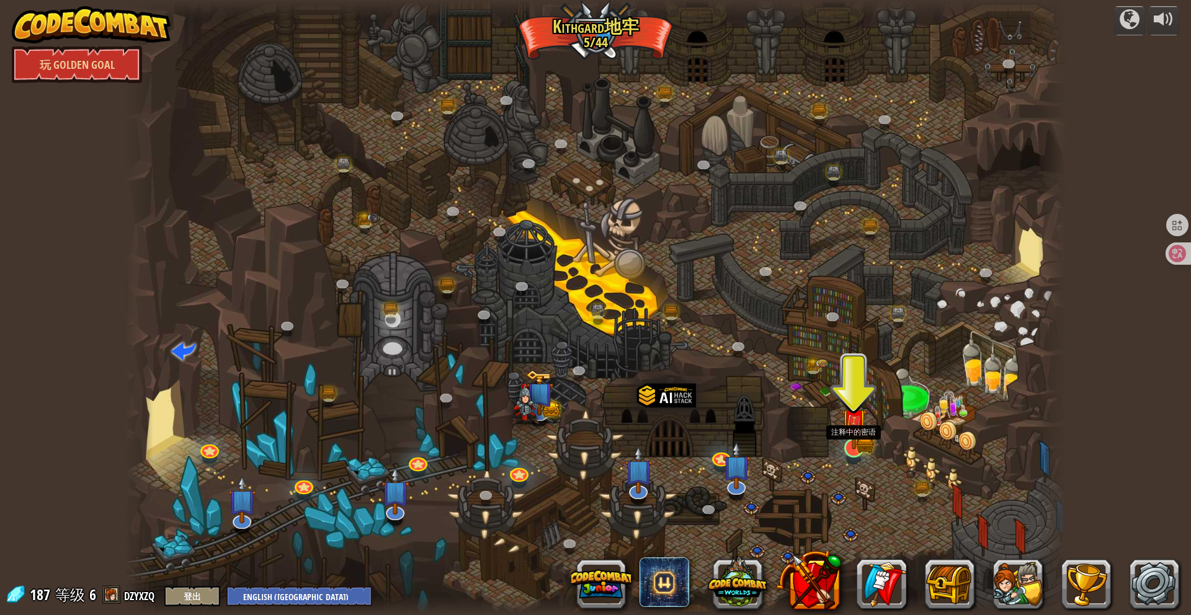
click at [855, 439] on img at bounding box center [853, 422] width 25 height 56
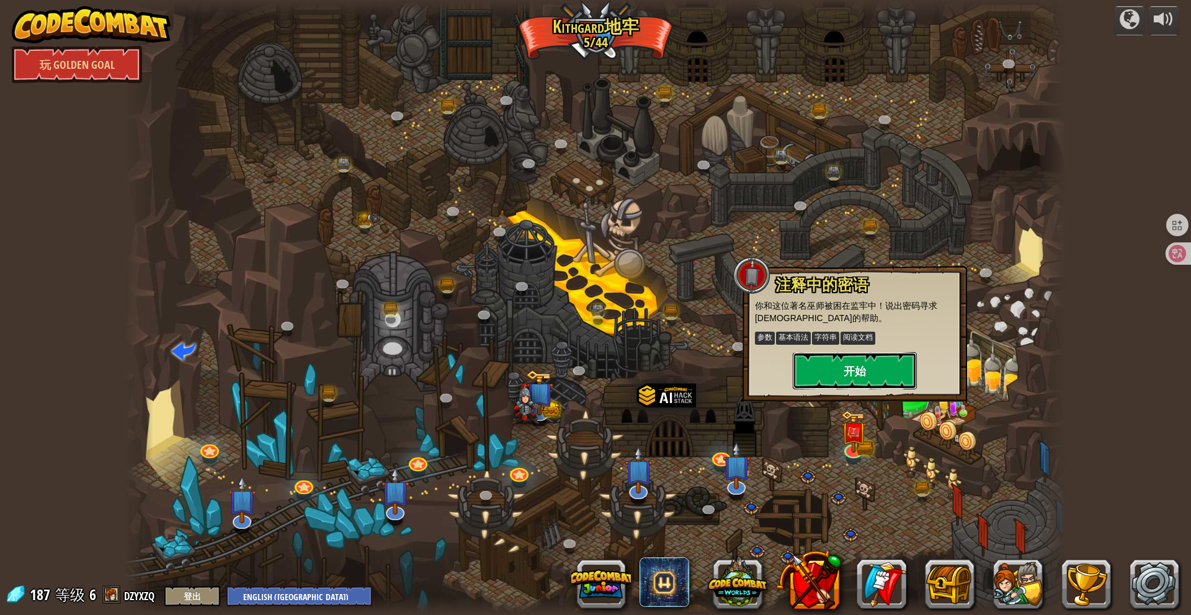
click at [859, 369] on button "开始" at bounding box center [855, 370] width 124 height 37
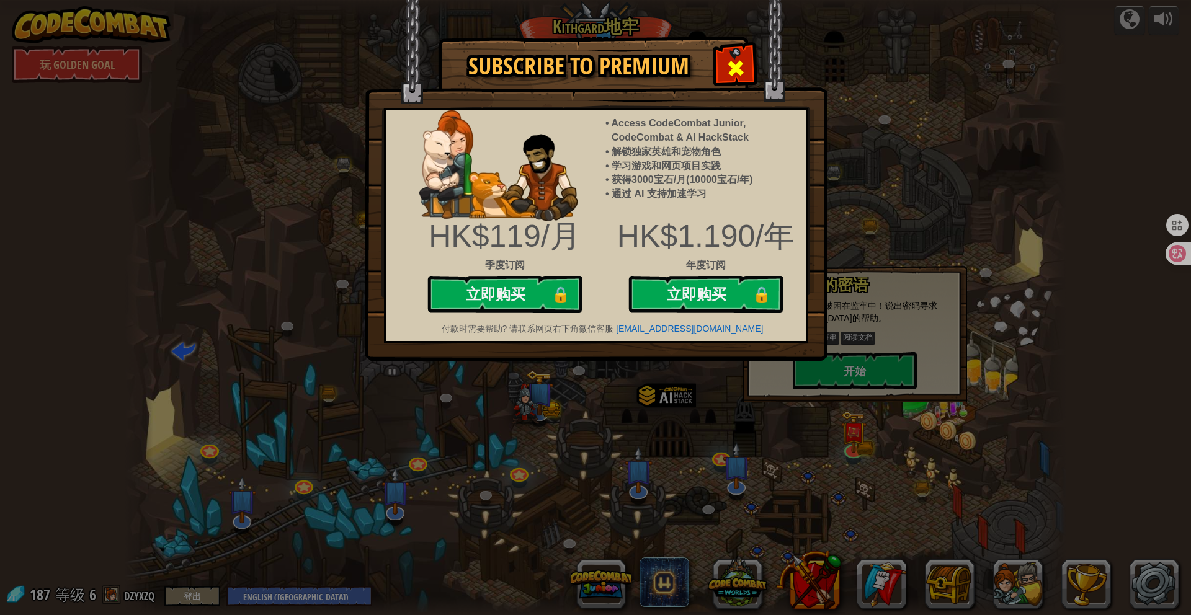
click at [740, 65] on span at bounding box center [736, 68] width 20 height 20
